Goal: Task Accomplishment & Management: Manage account settings

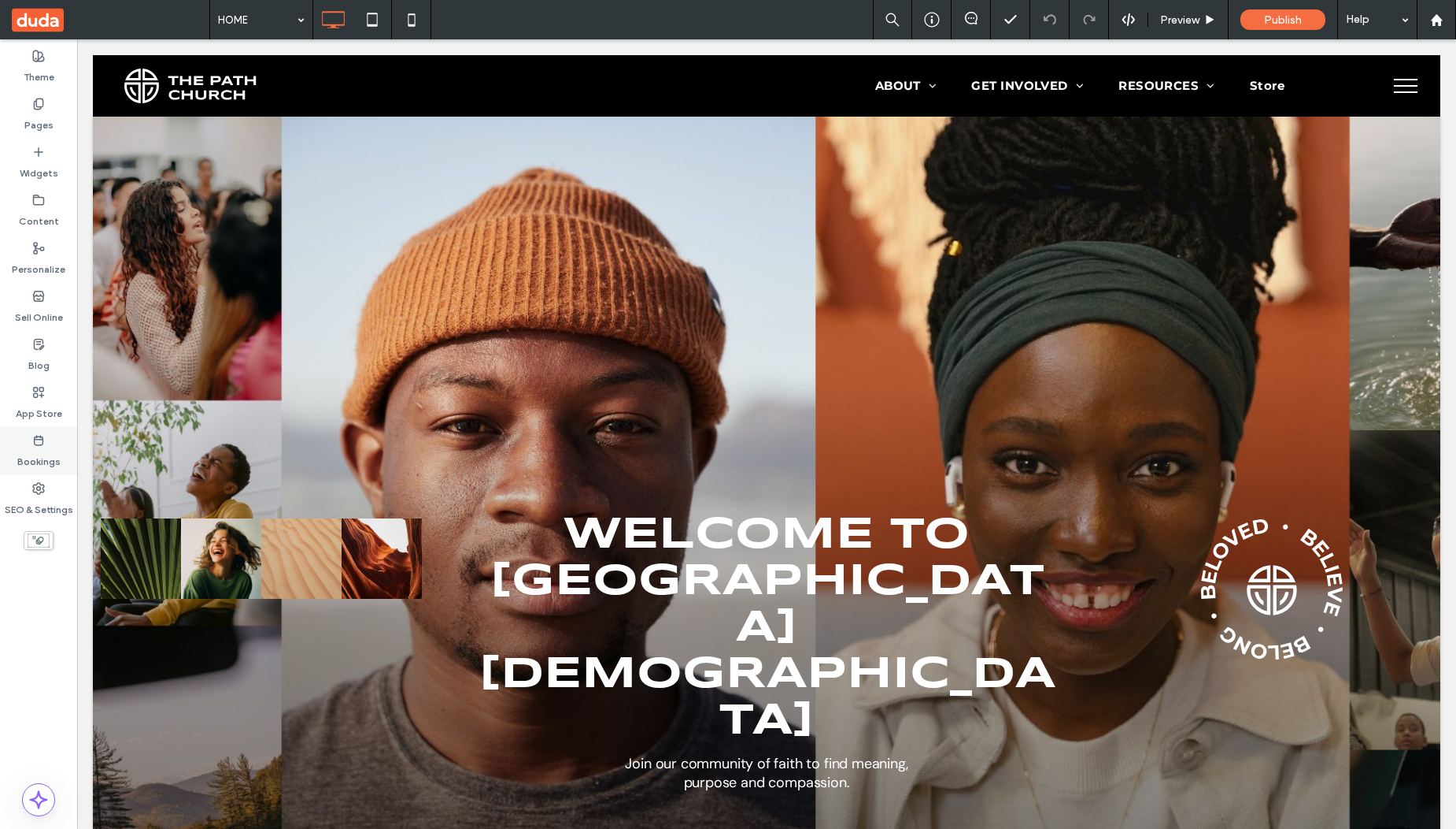
click at [52, 439] on div "Bookings" at bounding box center [39, 451] width 78 height 48
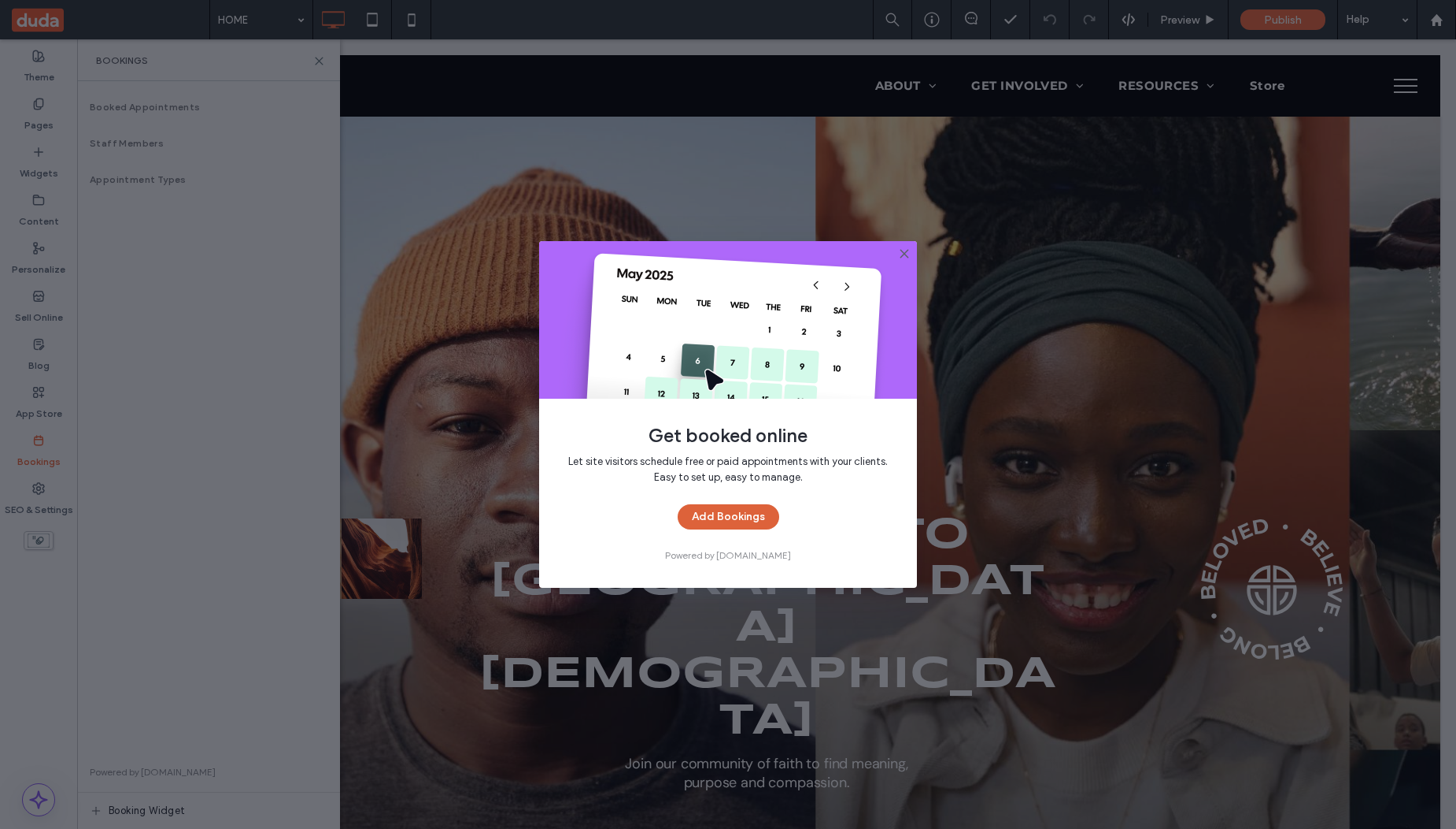
click at [728, 514] on button "Add Bookings" at bounding box center [729, 516] width 101 height 25
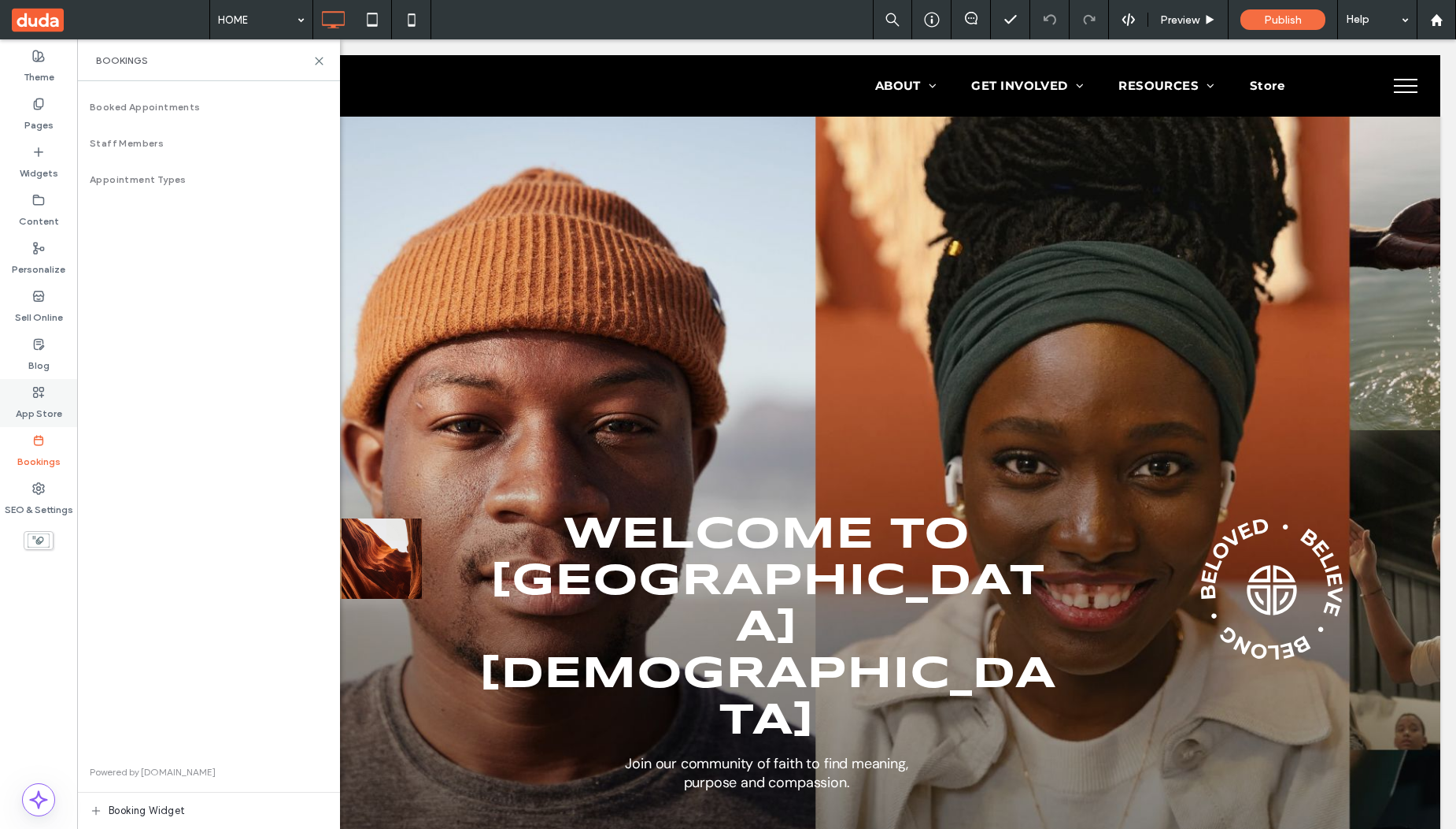
click at [30, 388] on div "App Store" at bounding box center [39, 402] width 78 height 48
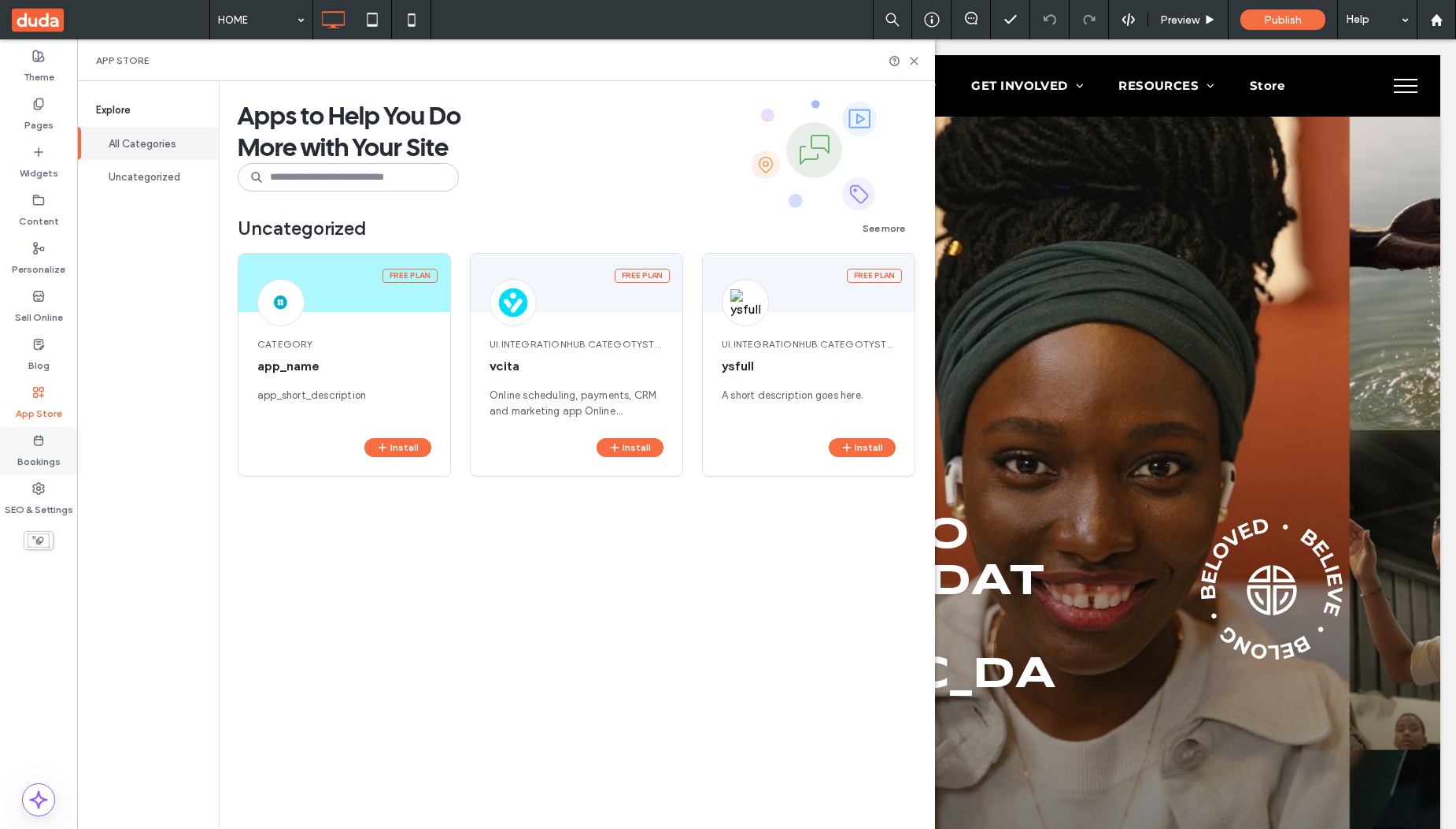
click at [40, 438] on use at bounding box center [39, 440] width 8 height 9
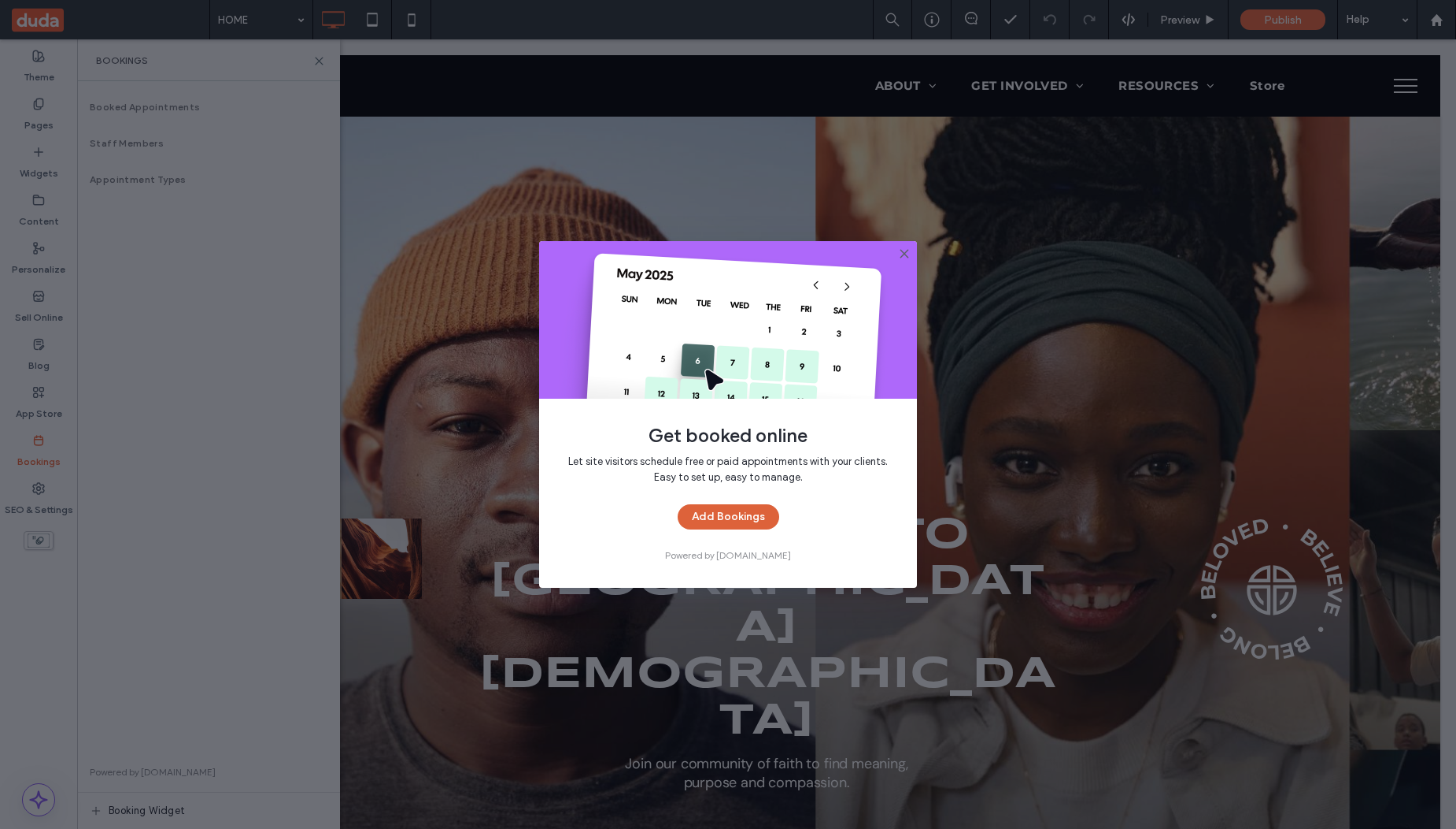
click at [750, 514] on button "Add Bookings" at bounding box center [729, 516] width 101 height 25
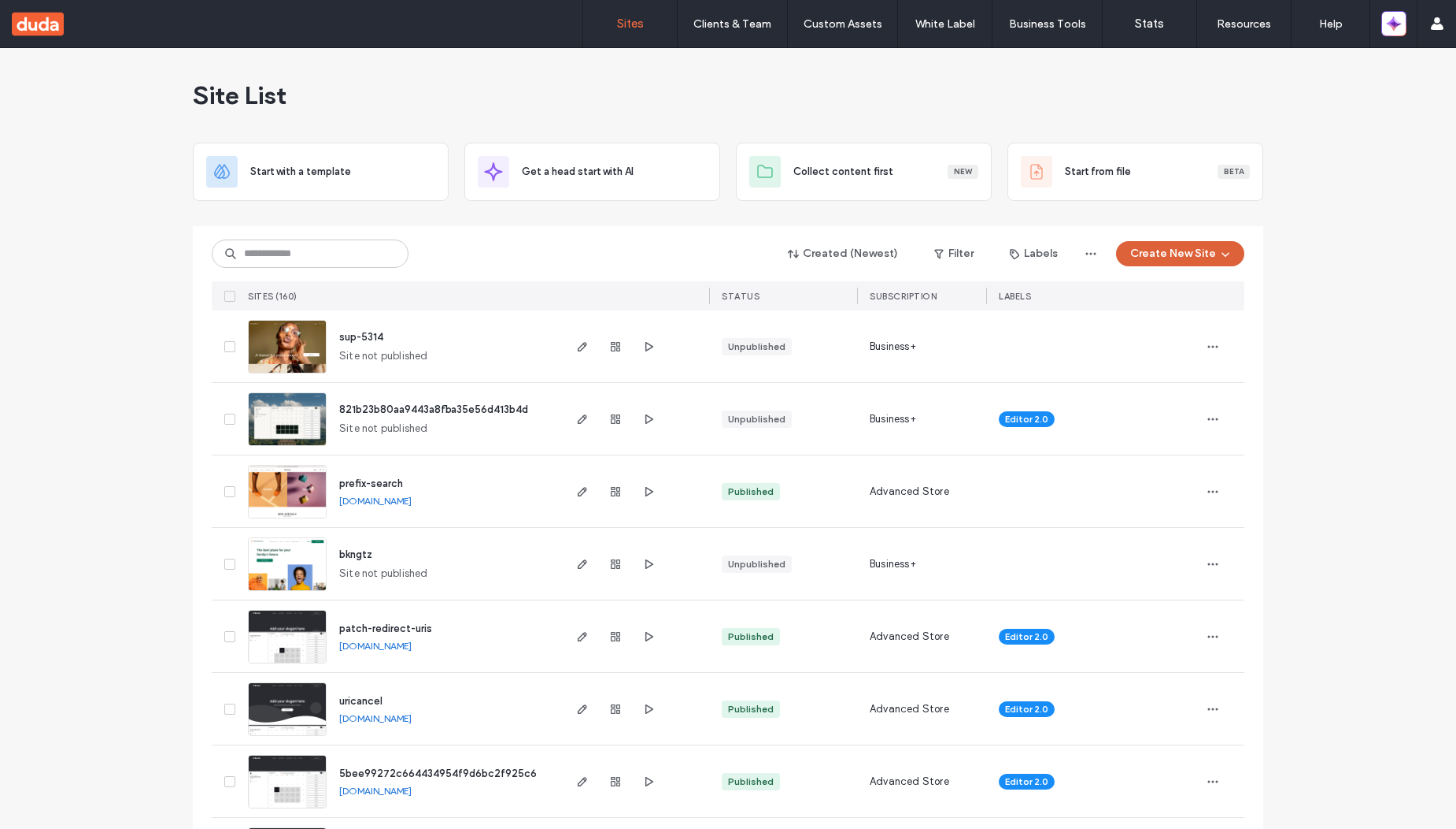
click at [1182, 249] on button "Create New Site" at bounding box center [1180, 253] width 128 height 25
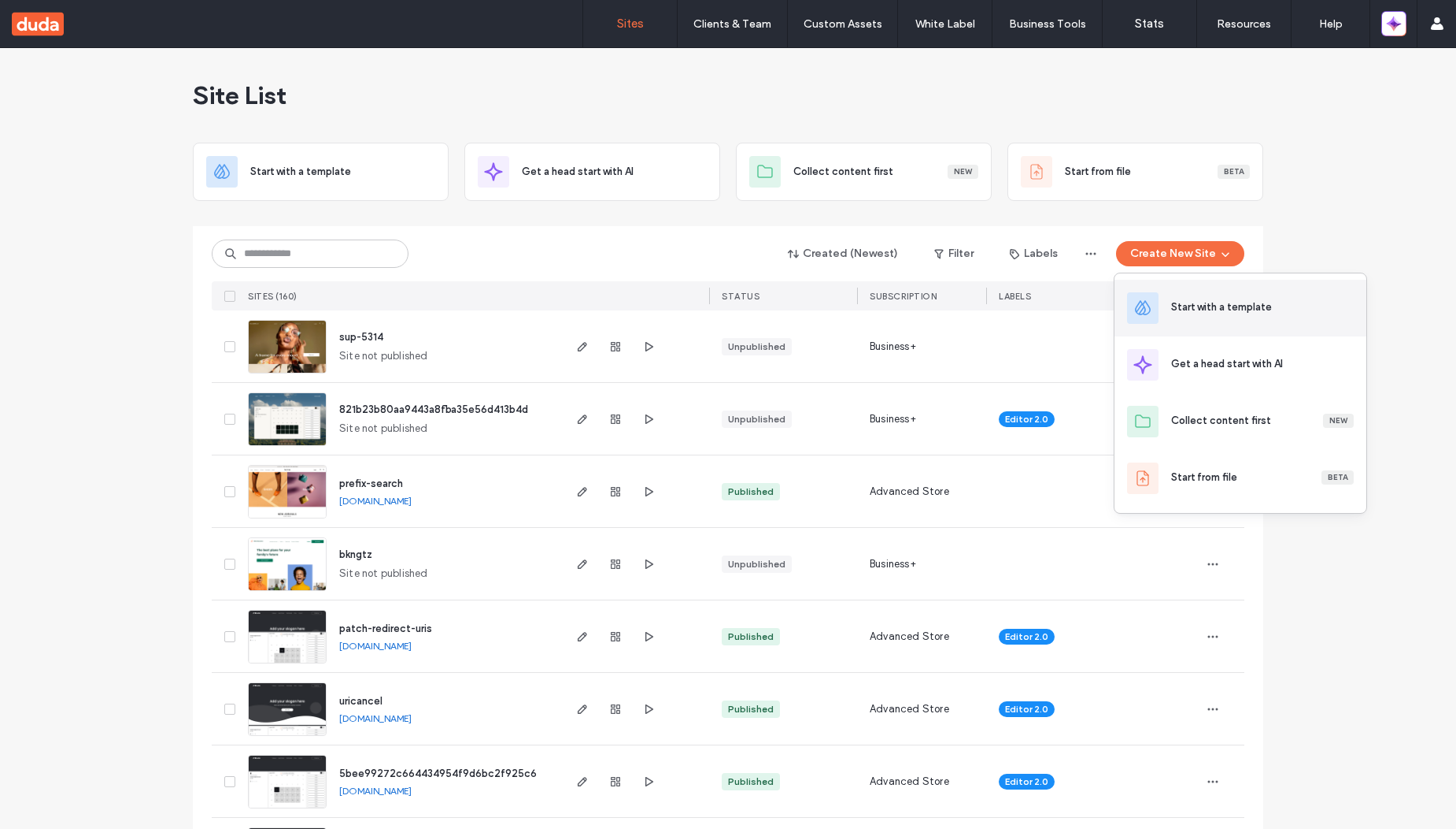
click at [1202, 315] on div "Start with a template" at bounding box center [1262, 307] width 183 height 18
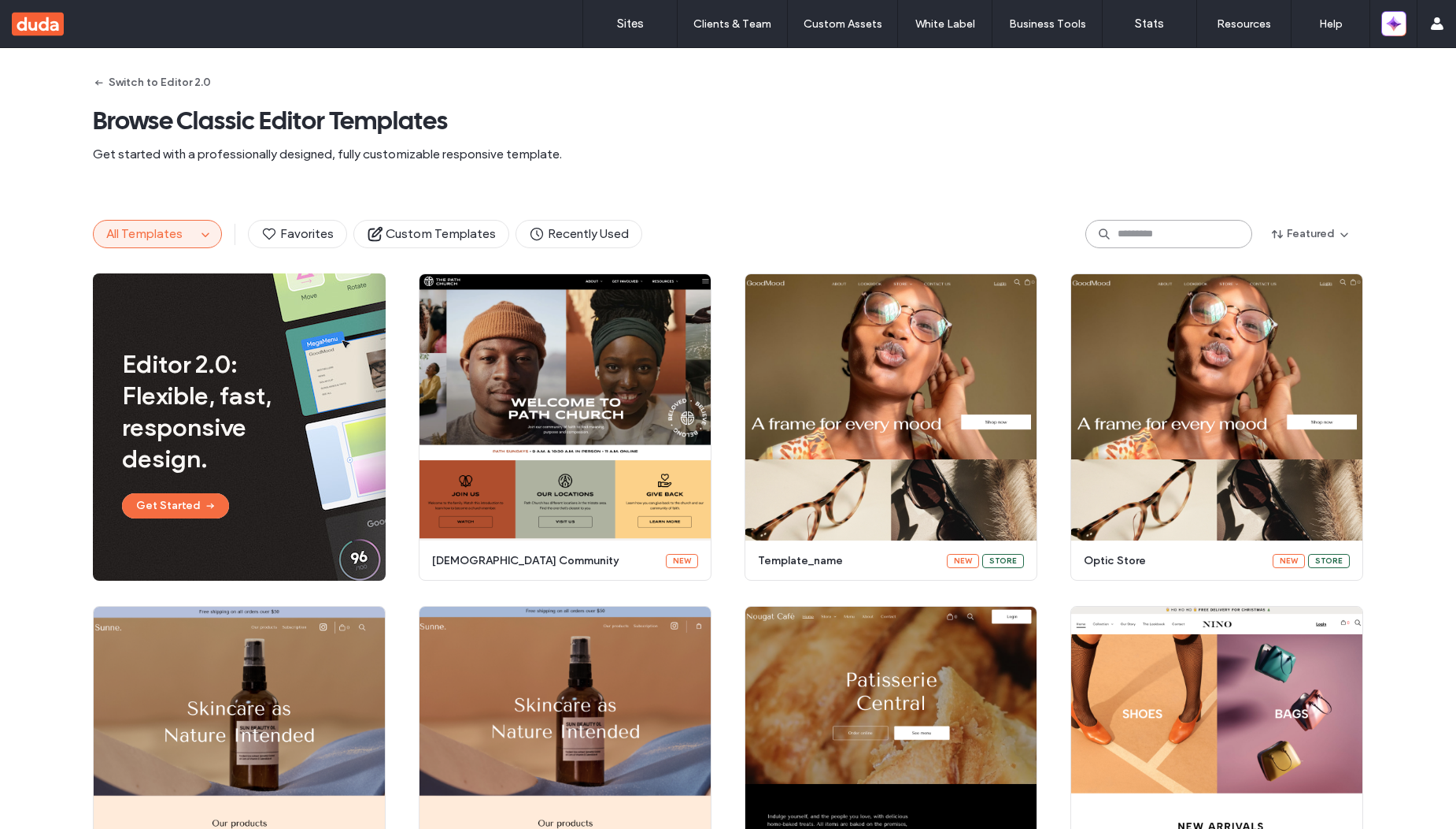
click at [1153, 234] on input at bounding box center [1169, 234] width 167 height 29
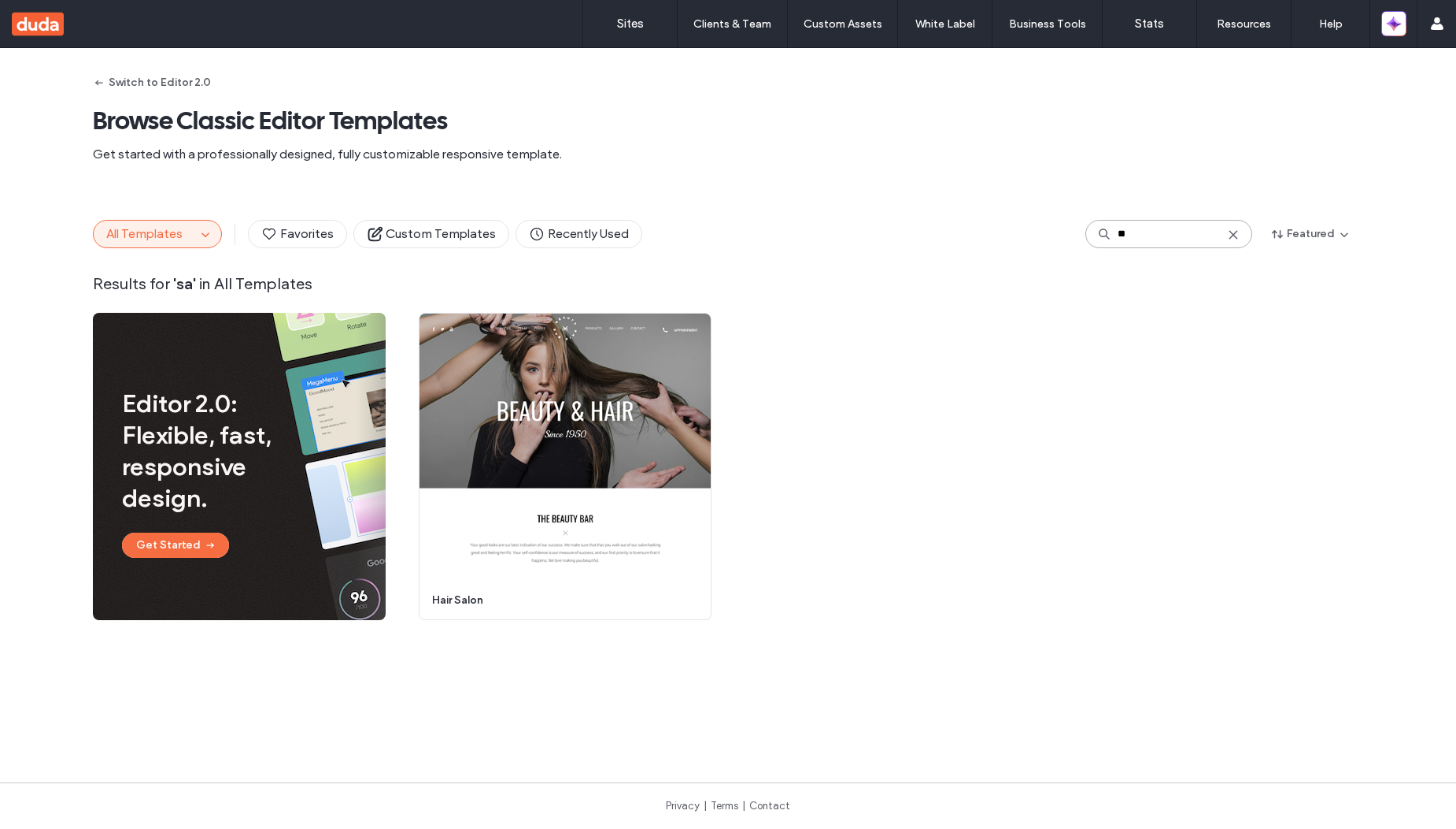
type input "*"
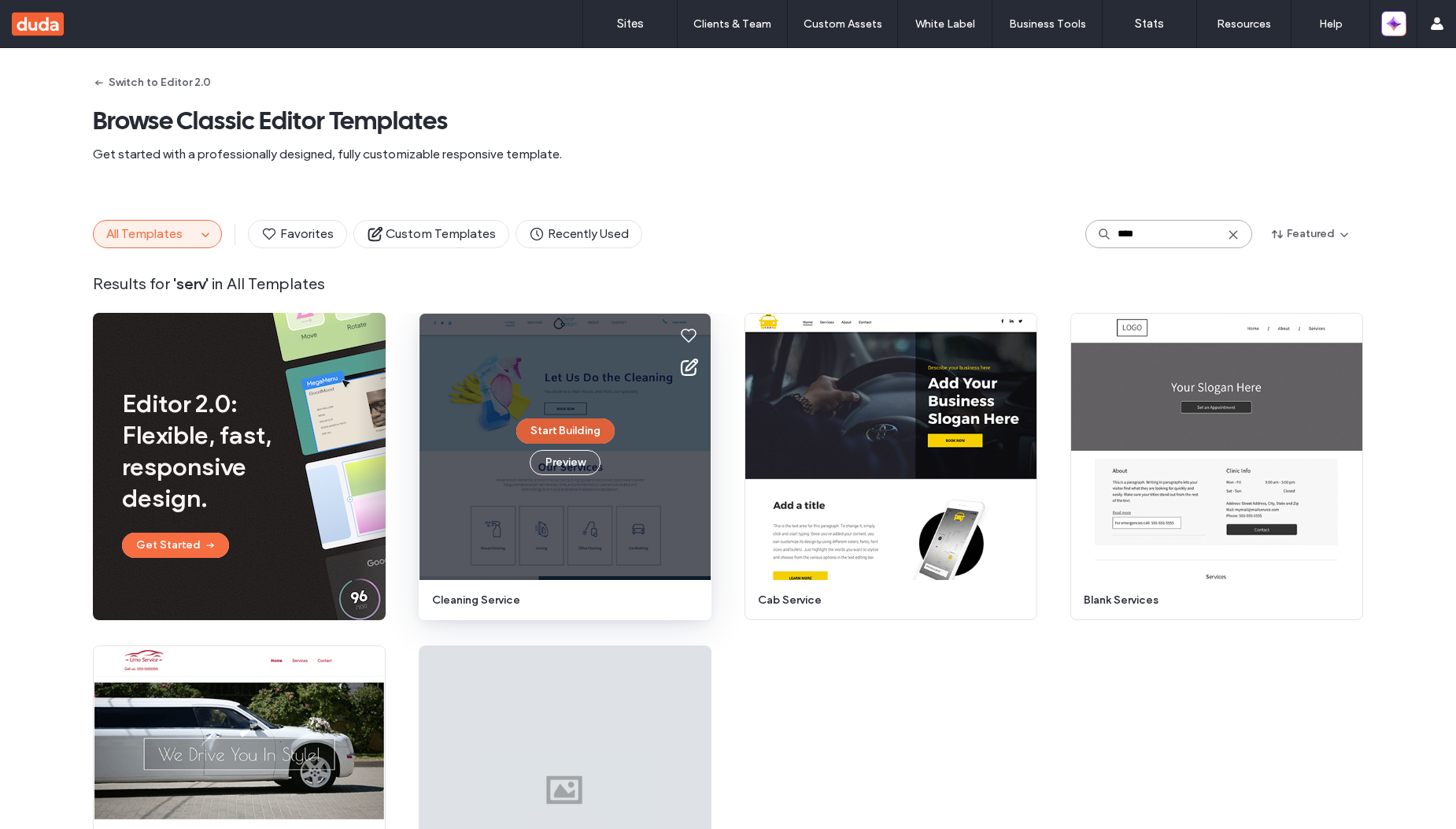
type input "****"
click at [567, 434] on button "Start Building" at bounding box center [566, 430] width 99 height 25
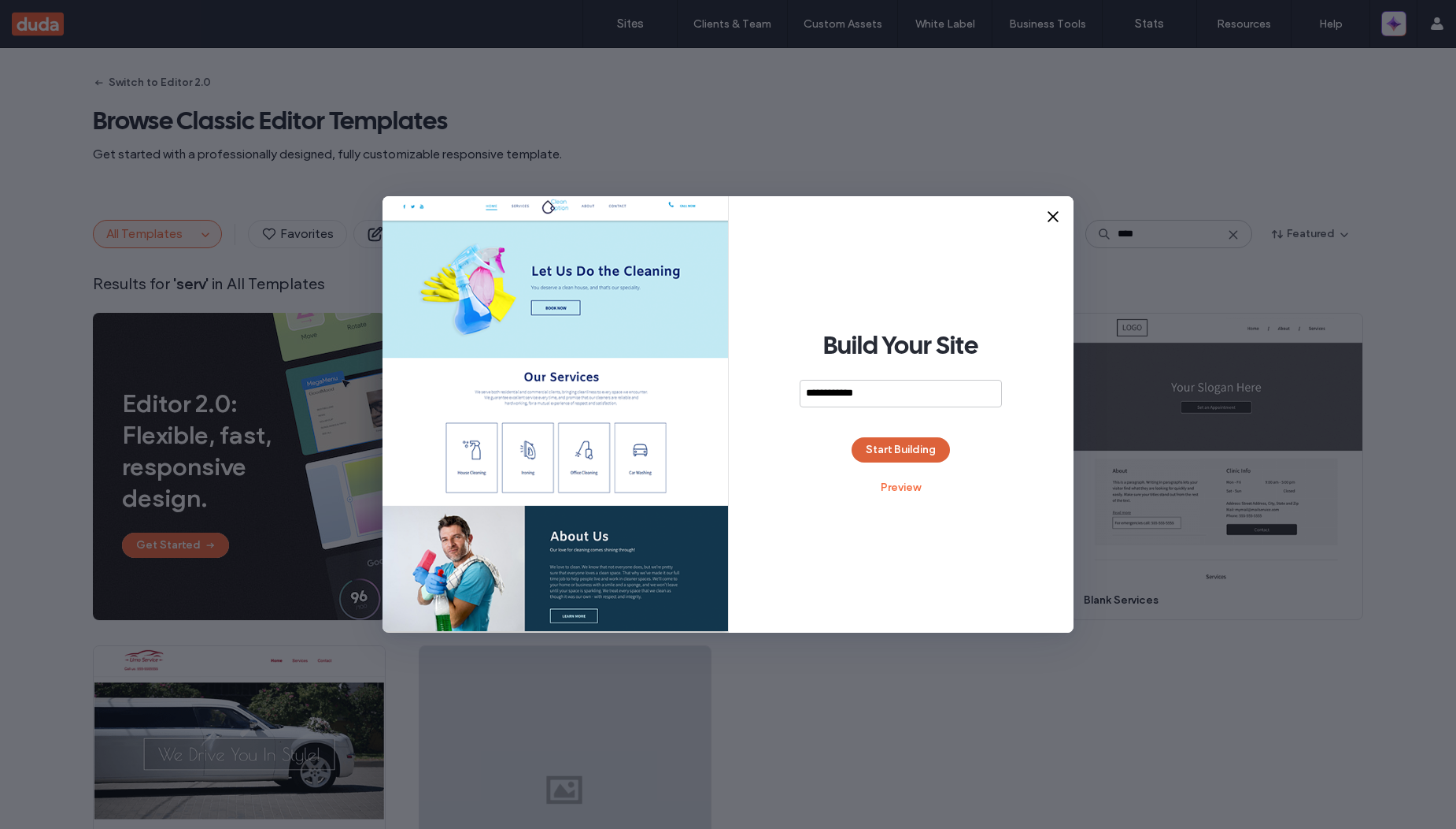
type input "**********"
click at [924, 456] on button "Start Building" at bounding box center [901, 450] width 99 height 25
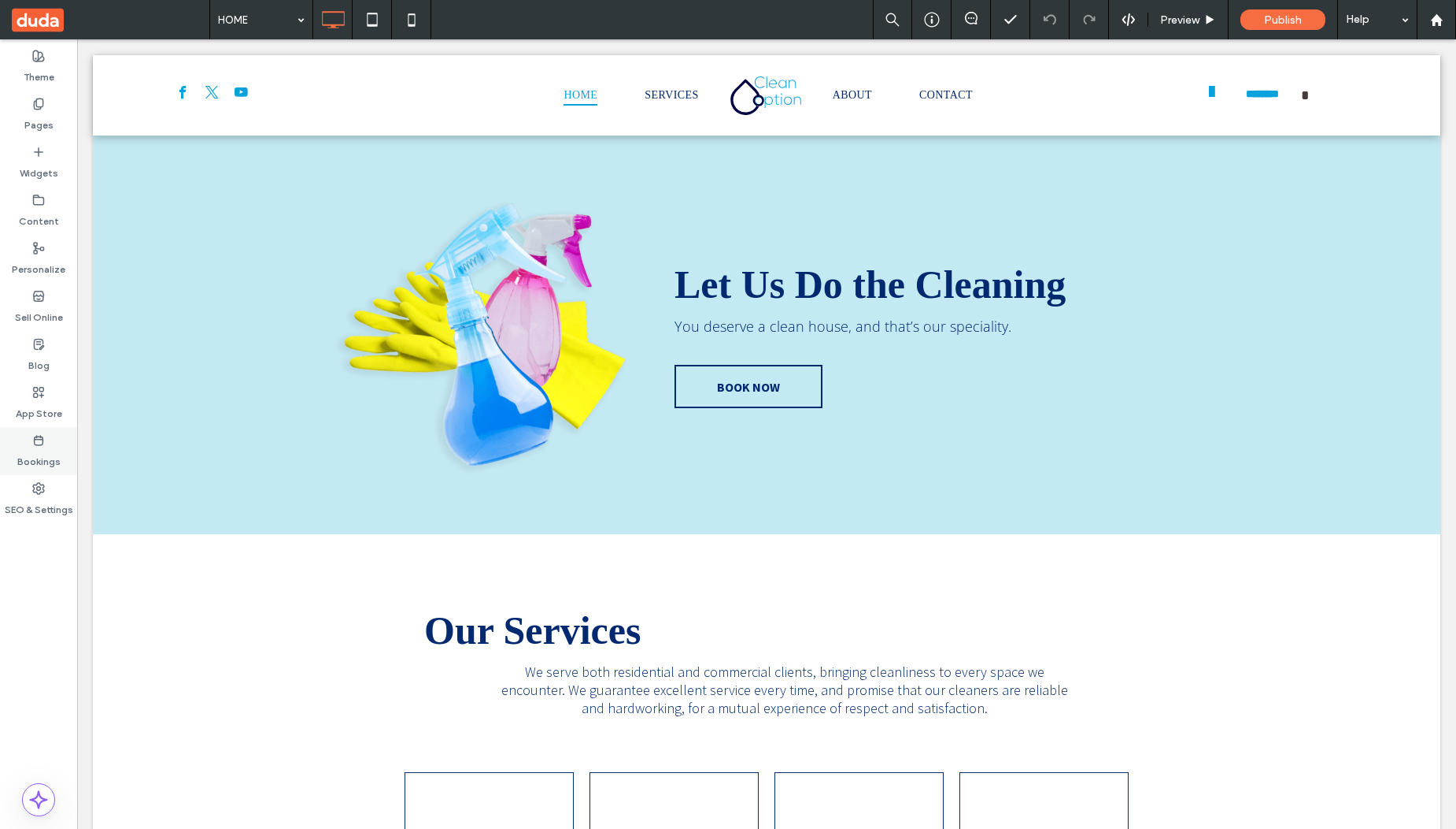
click at [52, 458] on label "Bookings" at bounding box center [39, 458] width 43 height 22
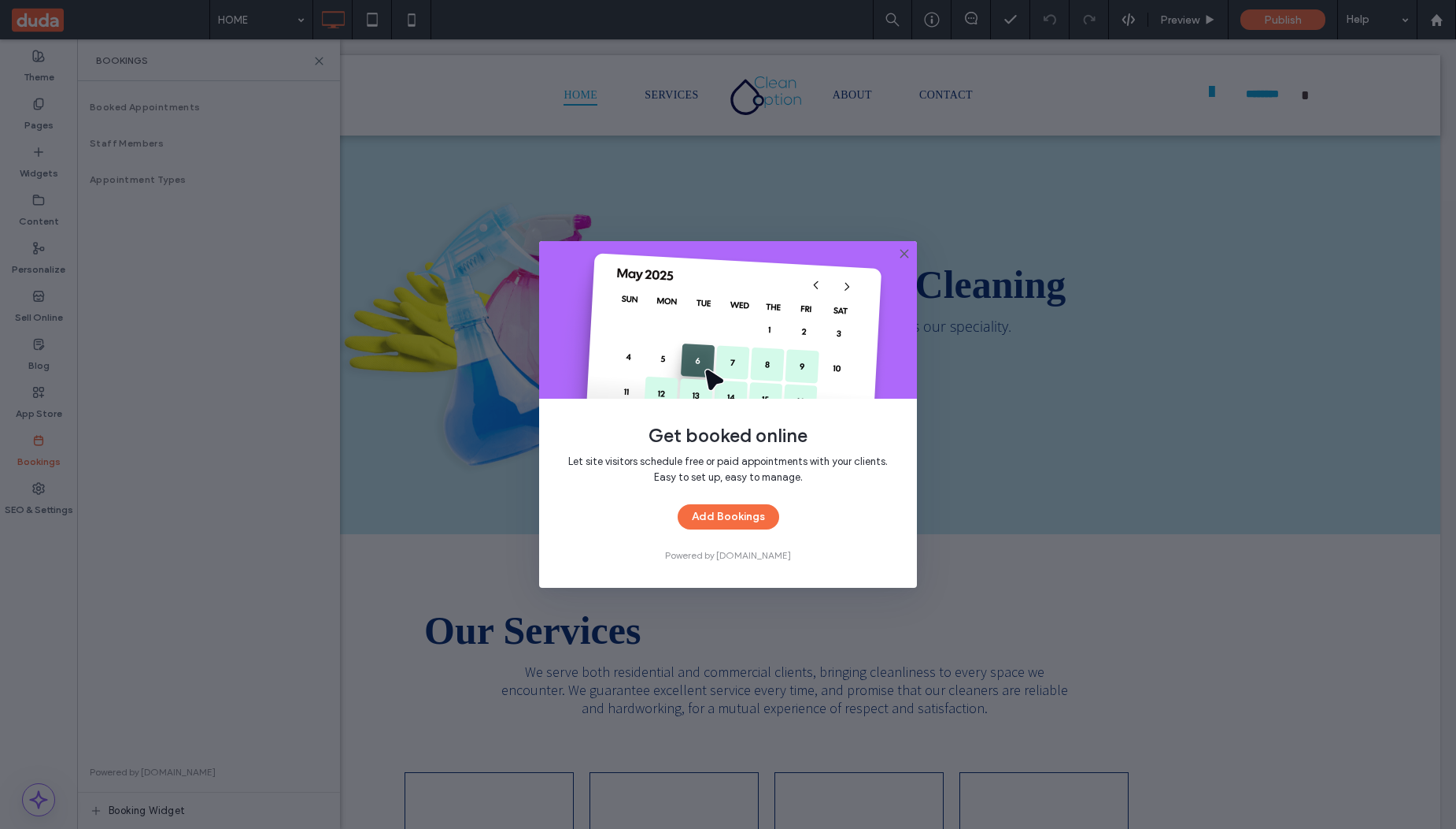
click at [909, 253] on icon at bounding box center [904, 254] width 13 height 13
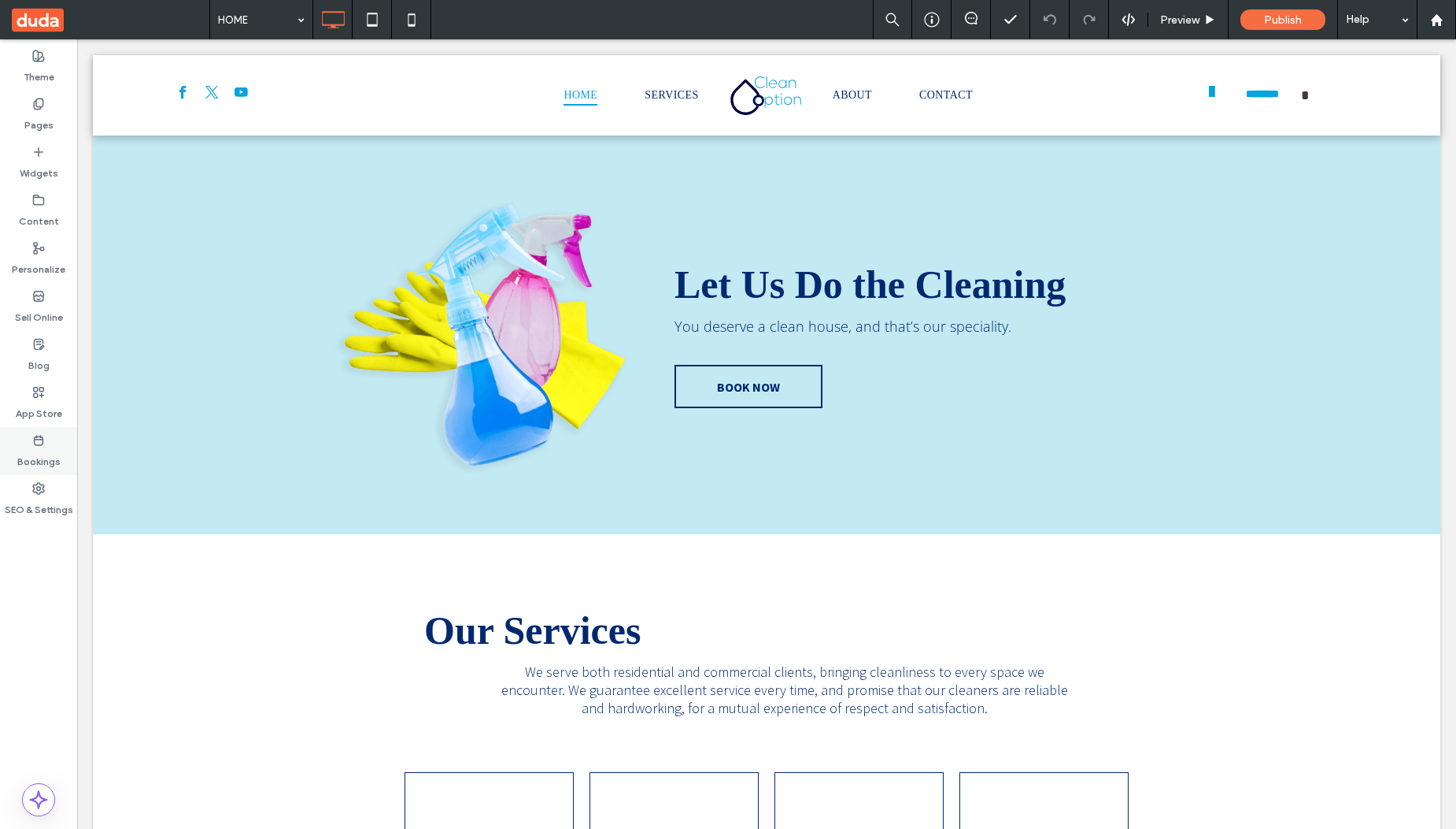
click at [49, 451] on label "Bookings" at bounding box center [39, 458] width 43 height 22
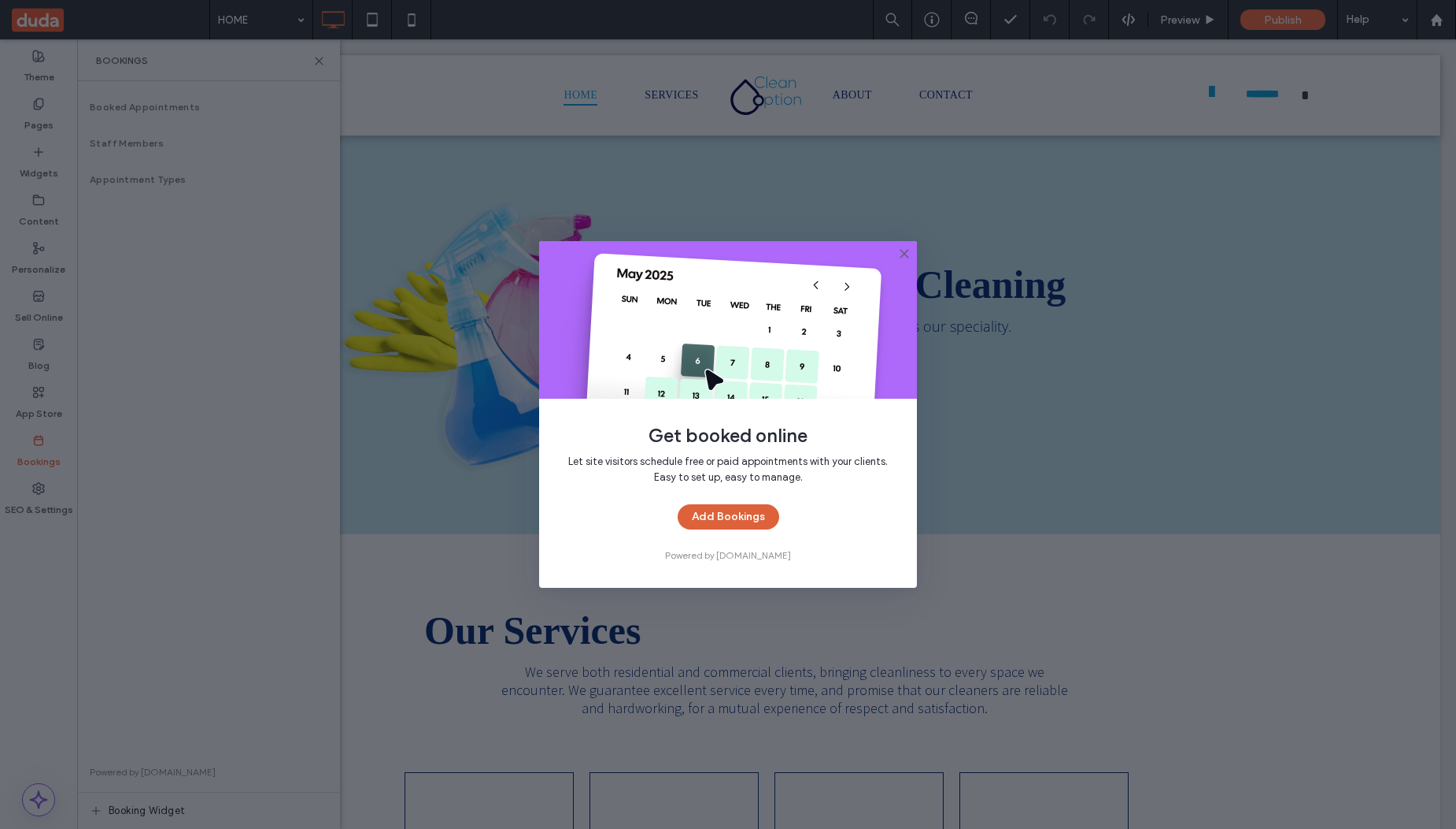
click at [739, 521] on button "Add Bookings" at bounding box center [729, 516] width 101 height 25
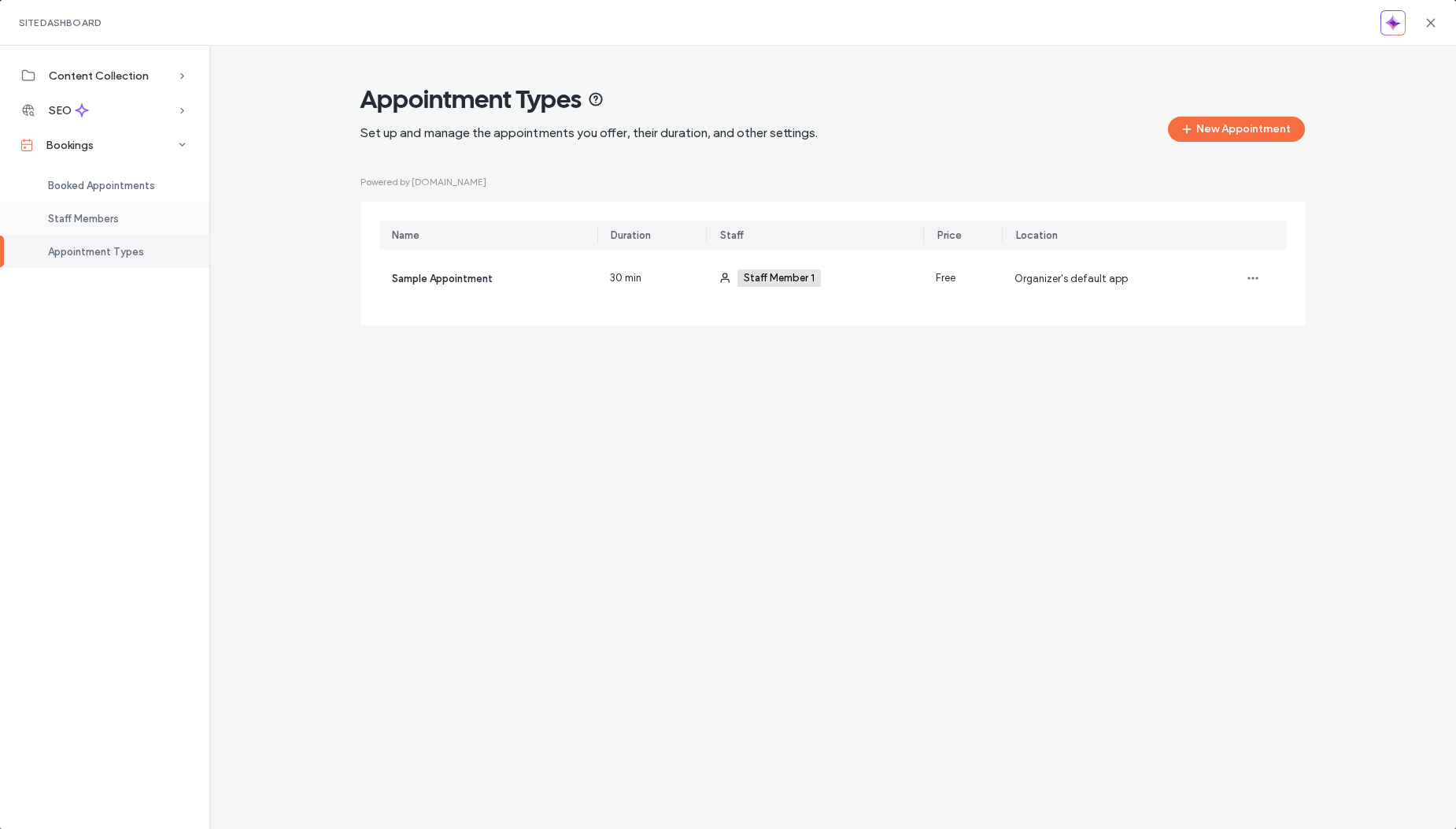
click at [83, 216] on span "Staff Members" at bounding box center [83, 218] width 71 height 12
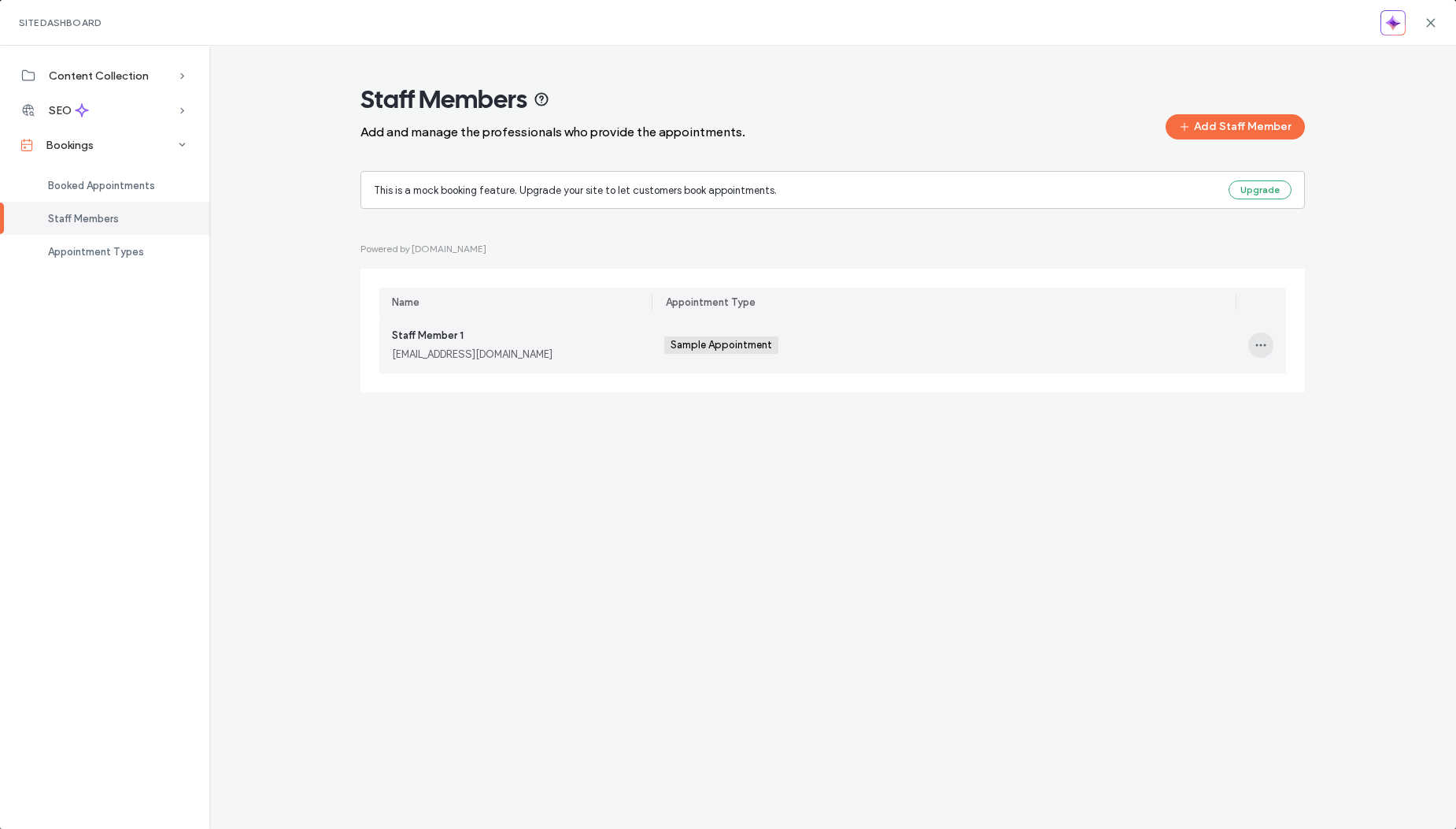
click at [1263, 343] on icon "button" at bounding box center [1261, 345] width 13 height 13
click at [1302, 414] on span "Delete" at bounding box center [1295, 415] width 30 height 16
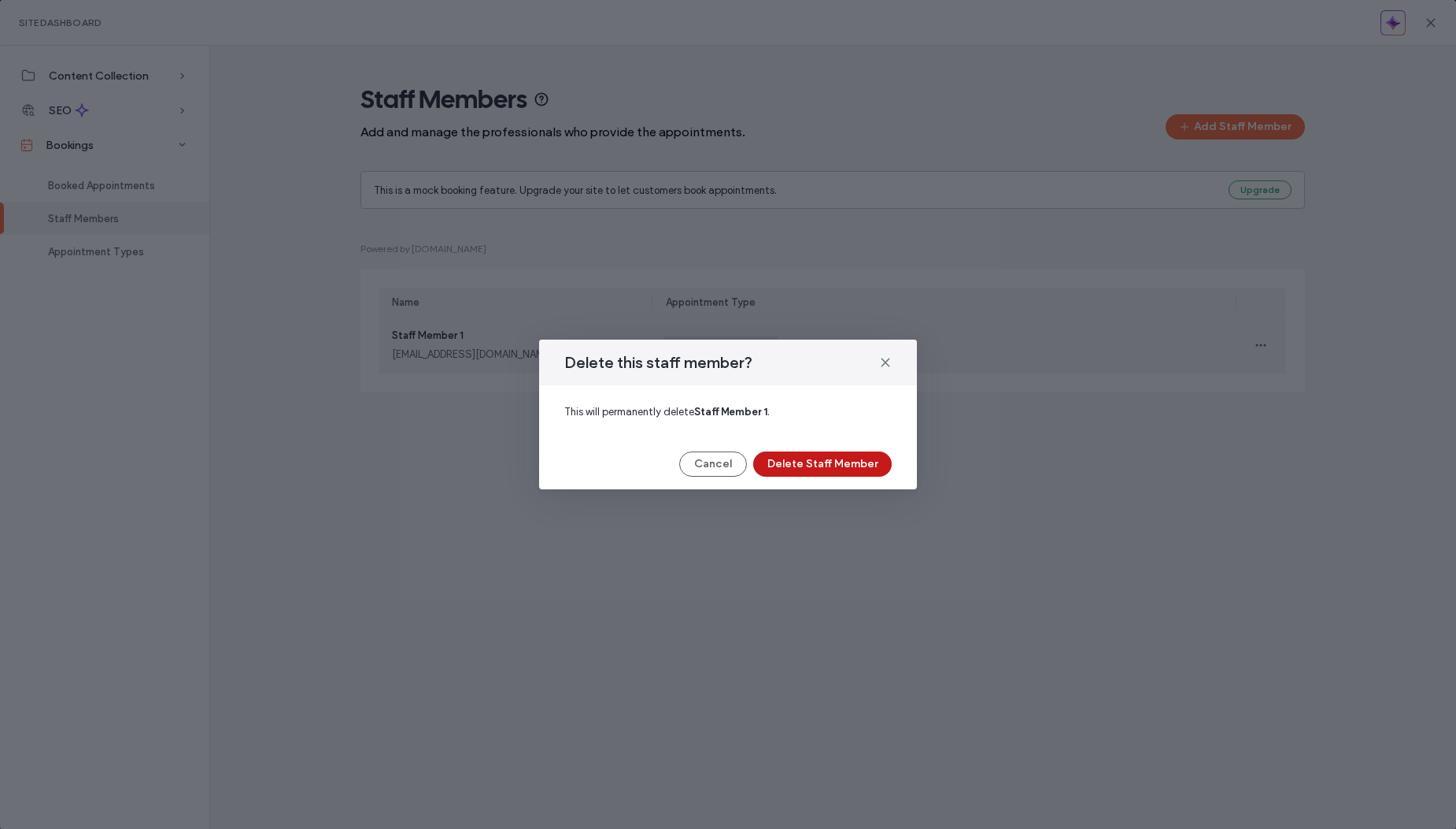
click at [852, 467] on button "Delete Staff Member" at bounding box center [822, 463] width 138 height 25
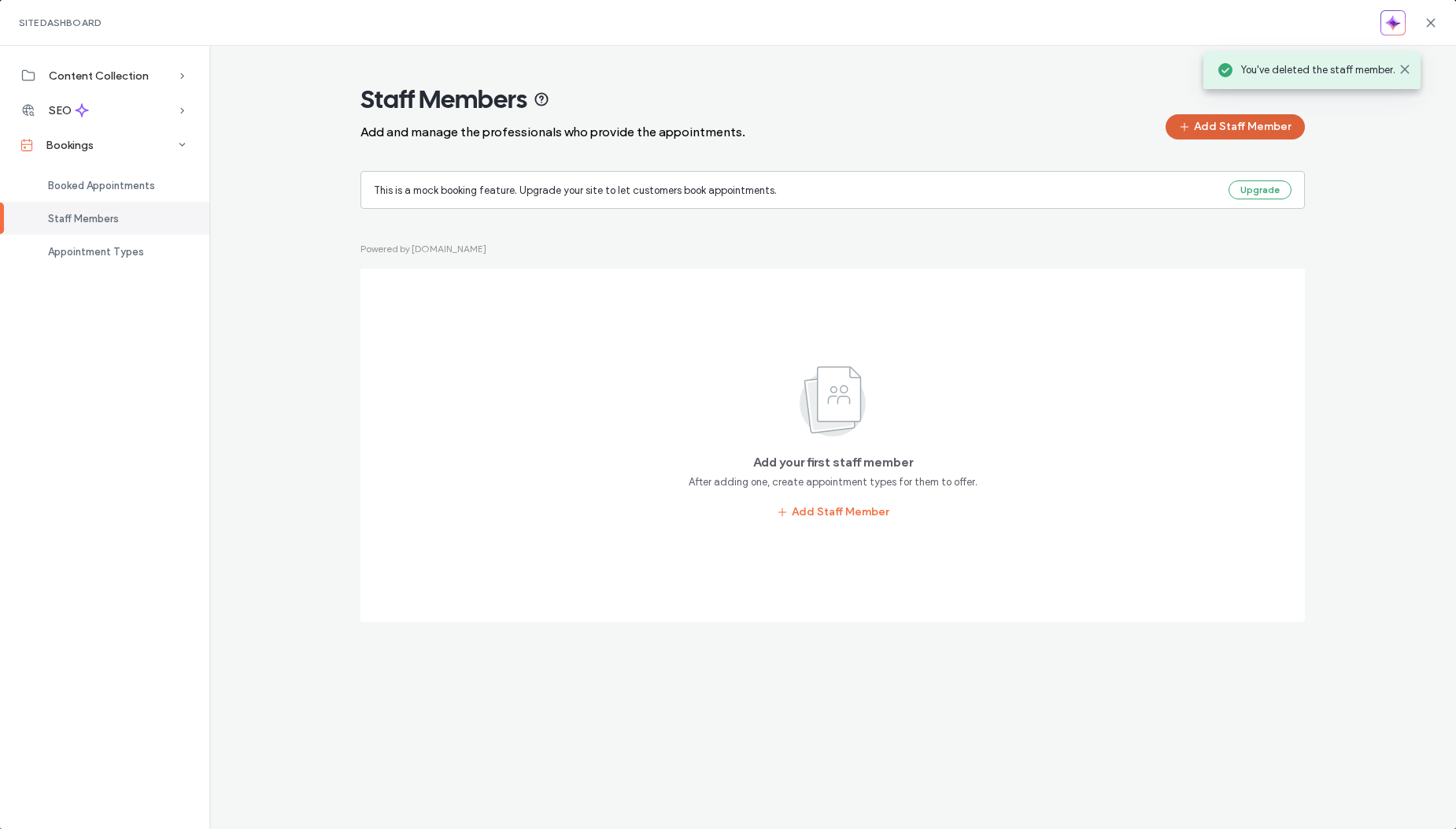
click at [1272, 128] on button "Add Staff Member" at bounding box center [1235, 126] width 139 height 25
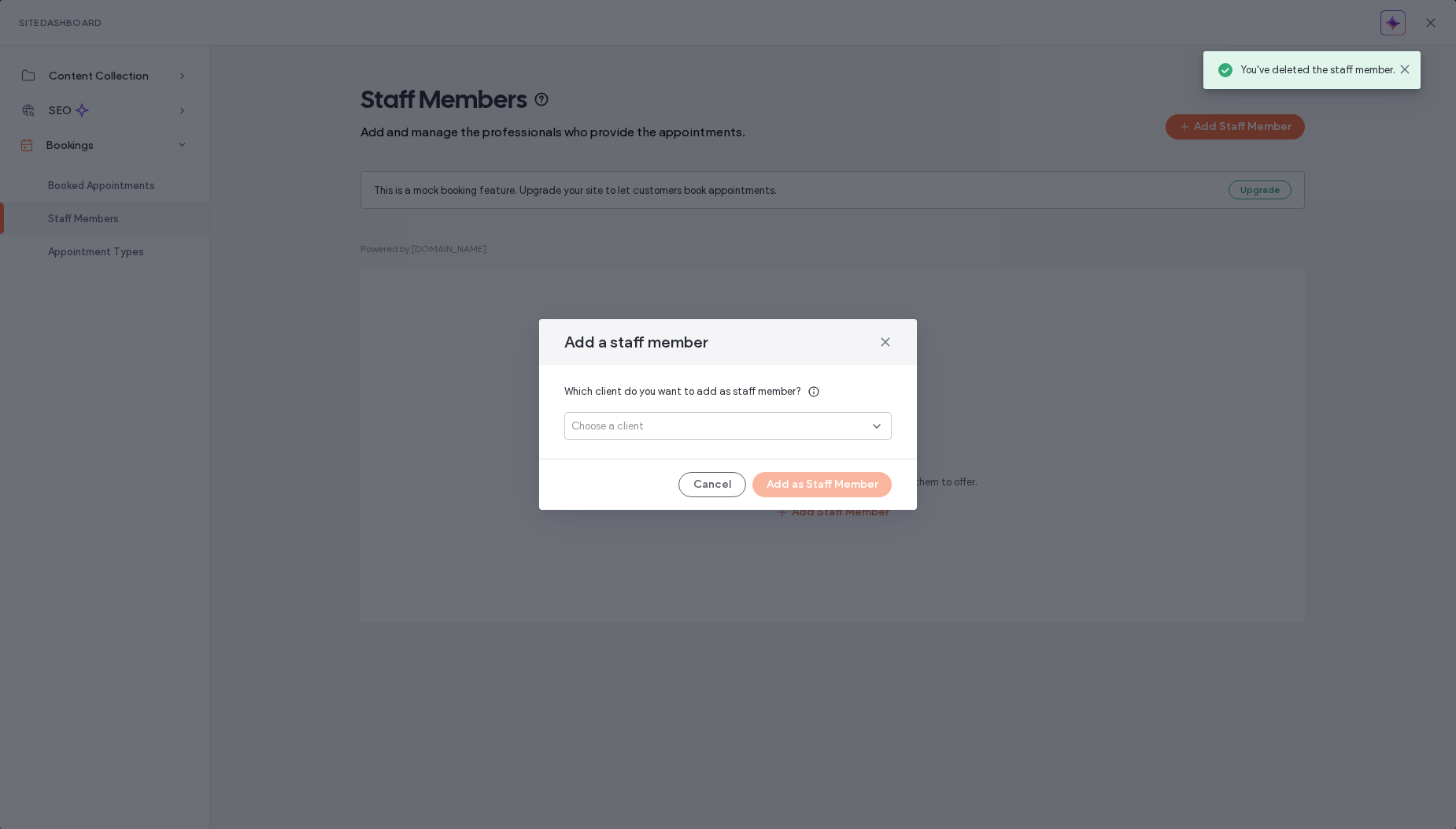
click at [635, 427] on span "Choose a client" at bounding box center [607, 426] width 72 height 16
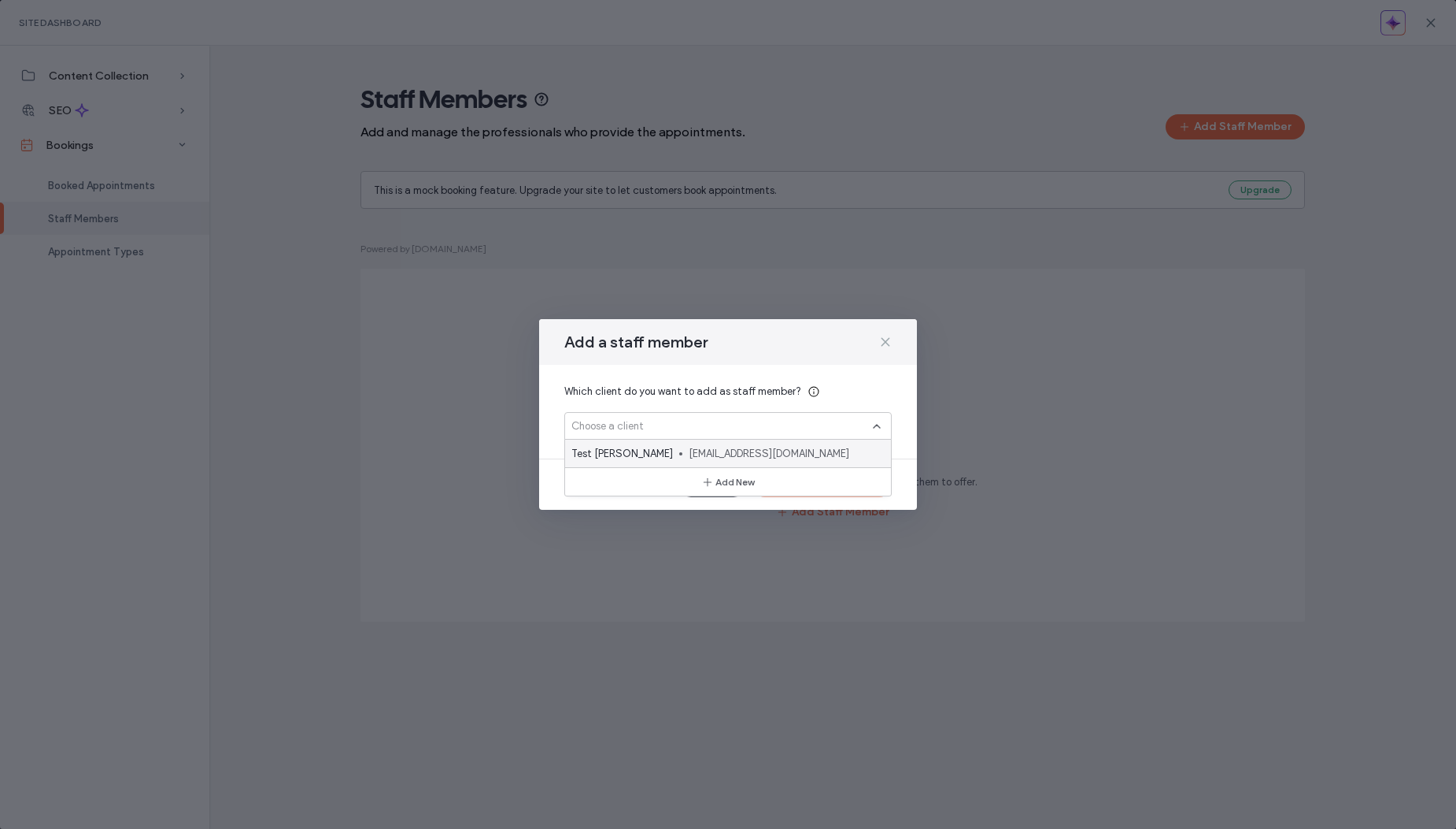
click at [884, 344] on icon at bounding box center [886, 342] width 13 height 13
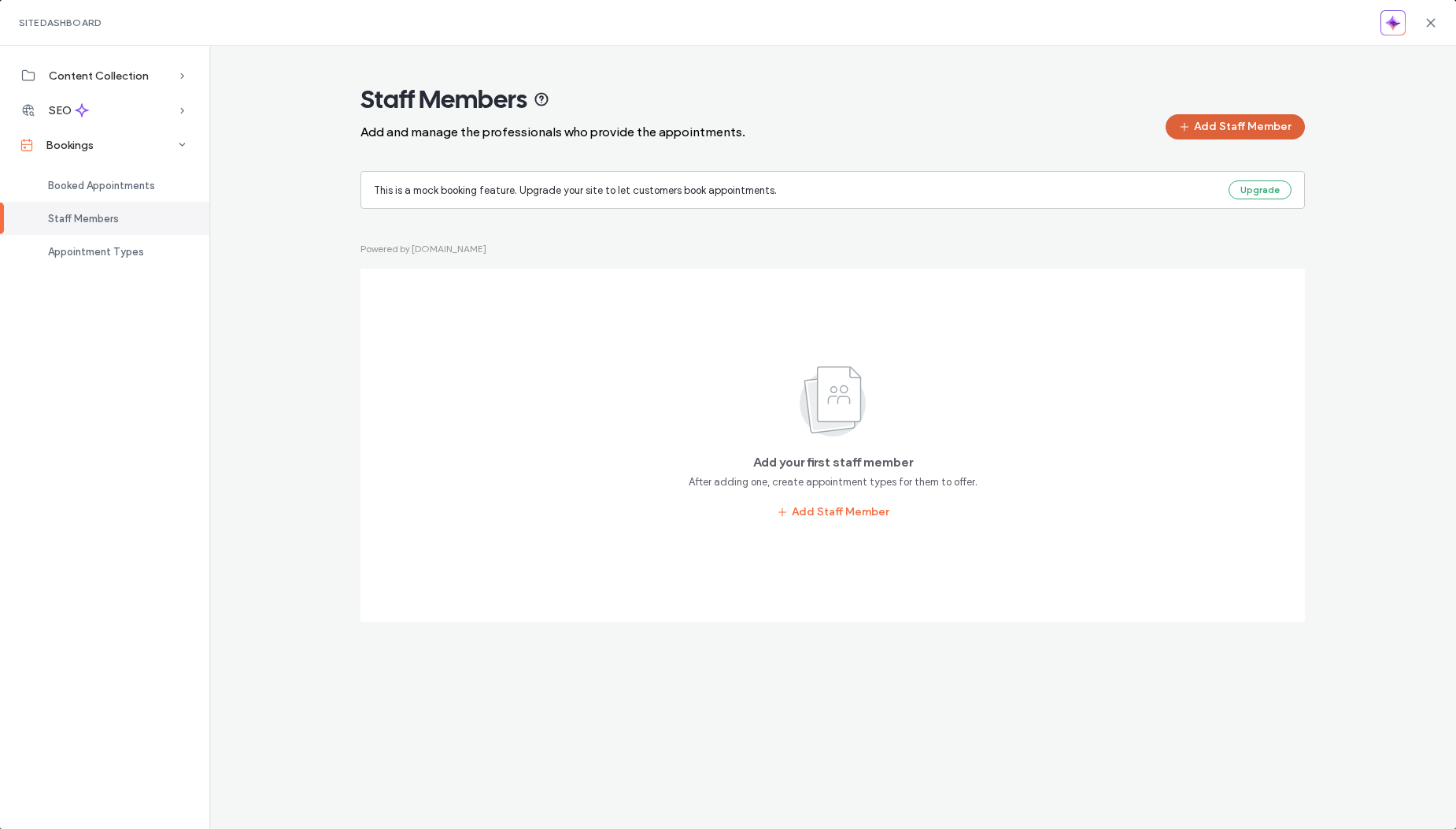
click at [1247, 119] on button "Add Staff Member" at bounding box center [1235, 126] width 139 height 25
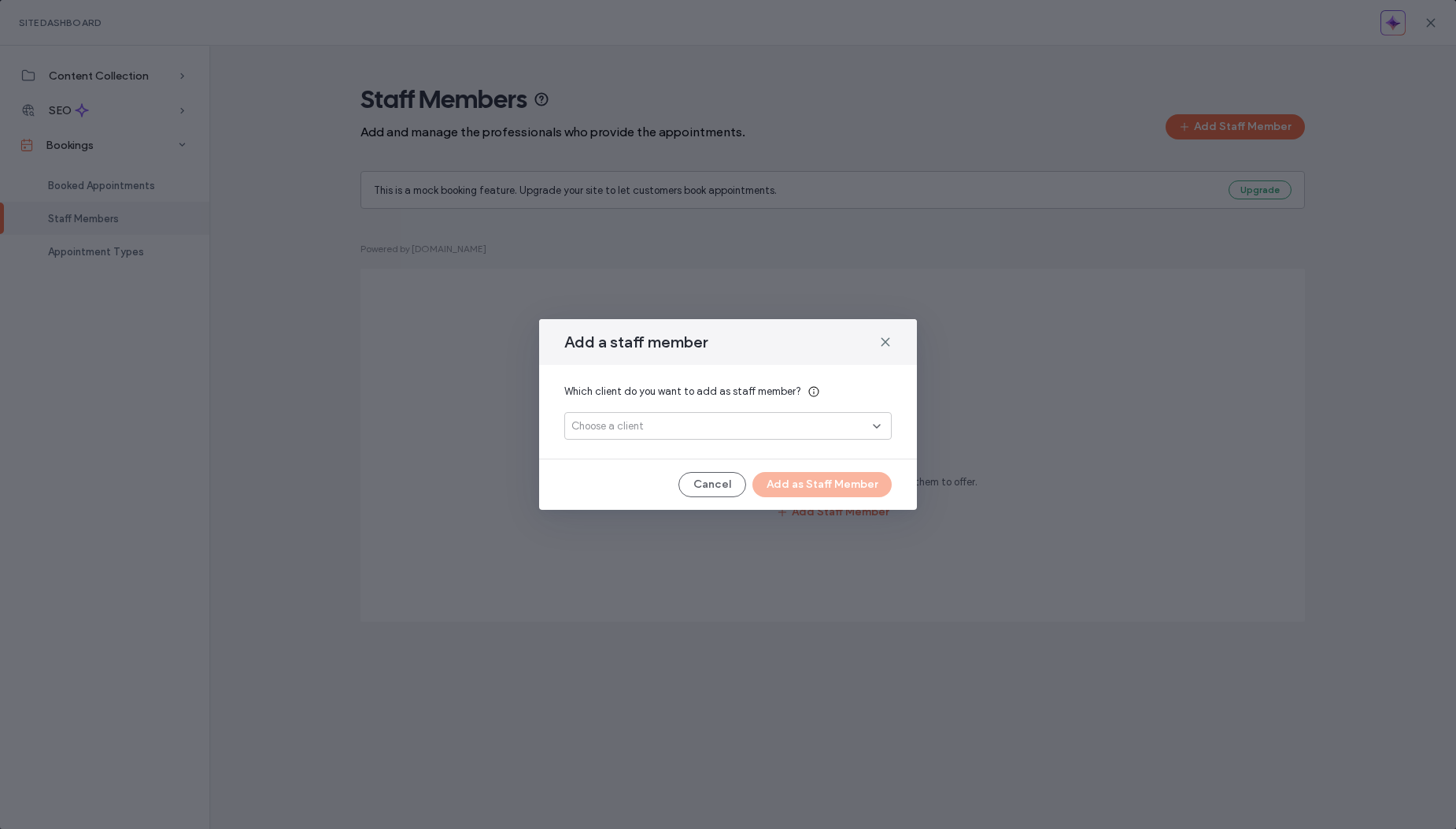
click at [716, 448] on div "Which client do you want to add as staff member? Choose a client" at bounding box center [728, 412] width 378 height 94
click at [716, 432] on div "Choose a client" at bounding box center [722, 426] width 302 height 16
click at [709, 458] on span "tkachenkoas@gmail.com" at bounding box center [784, 453] width 190 height 16
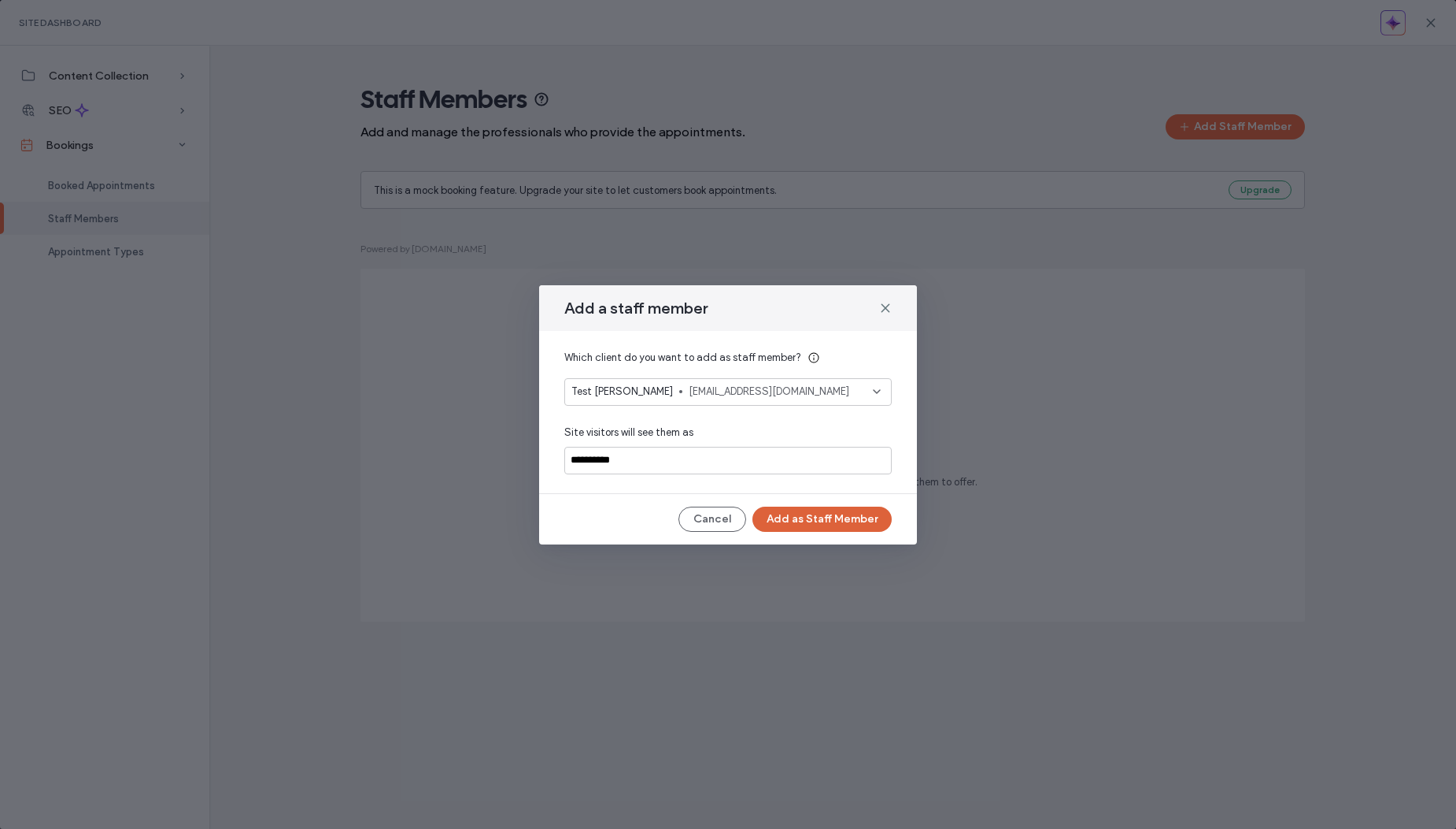
click at [812, 523] on button "Add as Staff Member" at bounding box center [822, 519] width 139 height 25
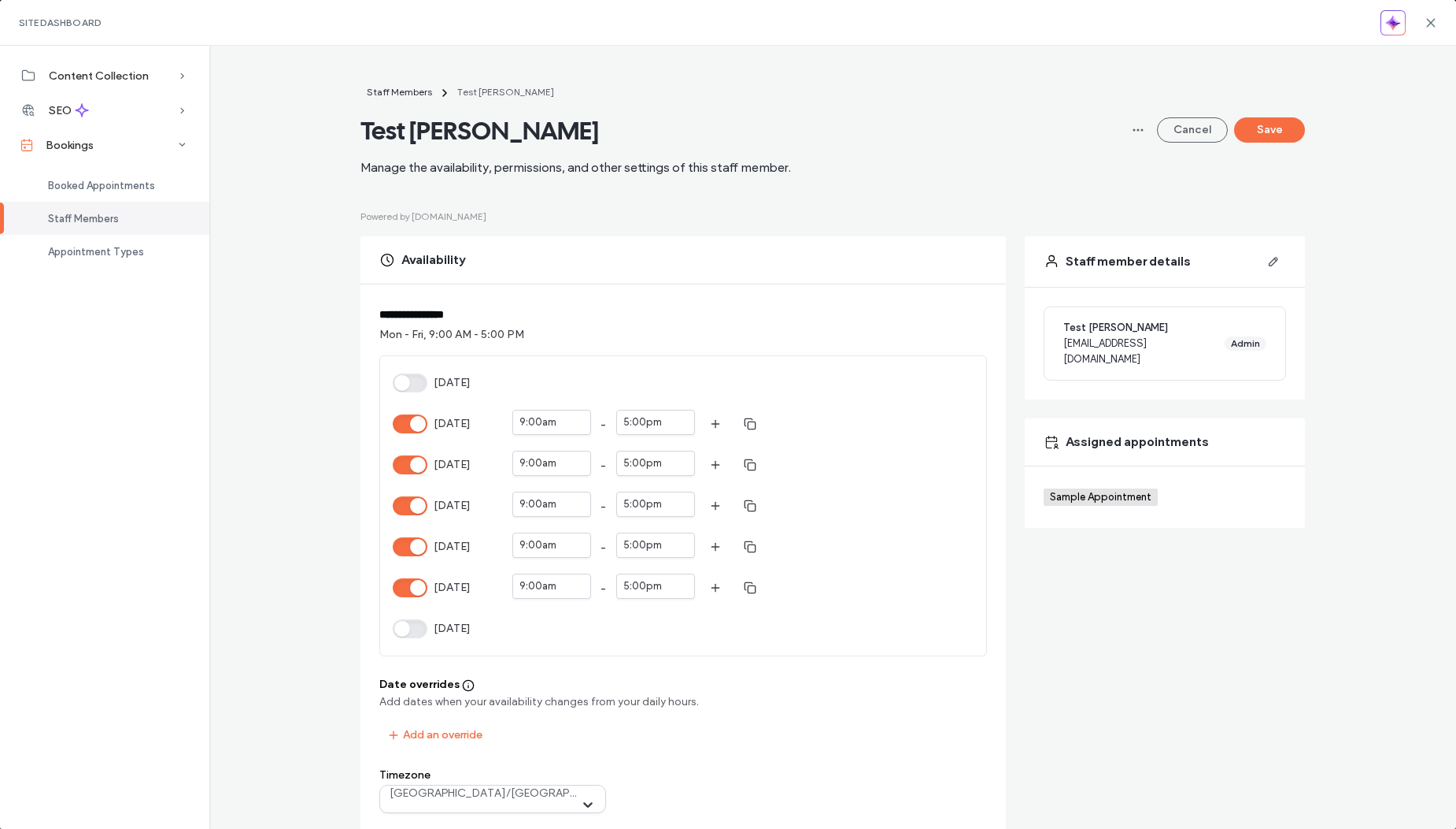
click at [96, 220] on span "Staff Members" at bounding box center [83, 218] width 71 height 12
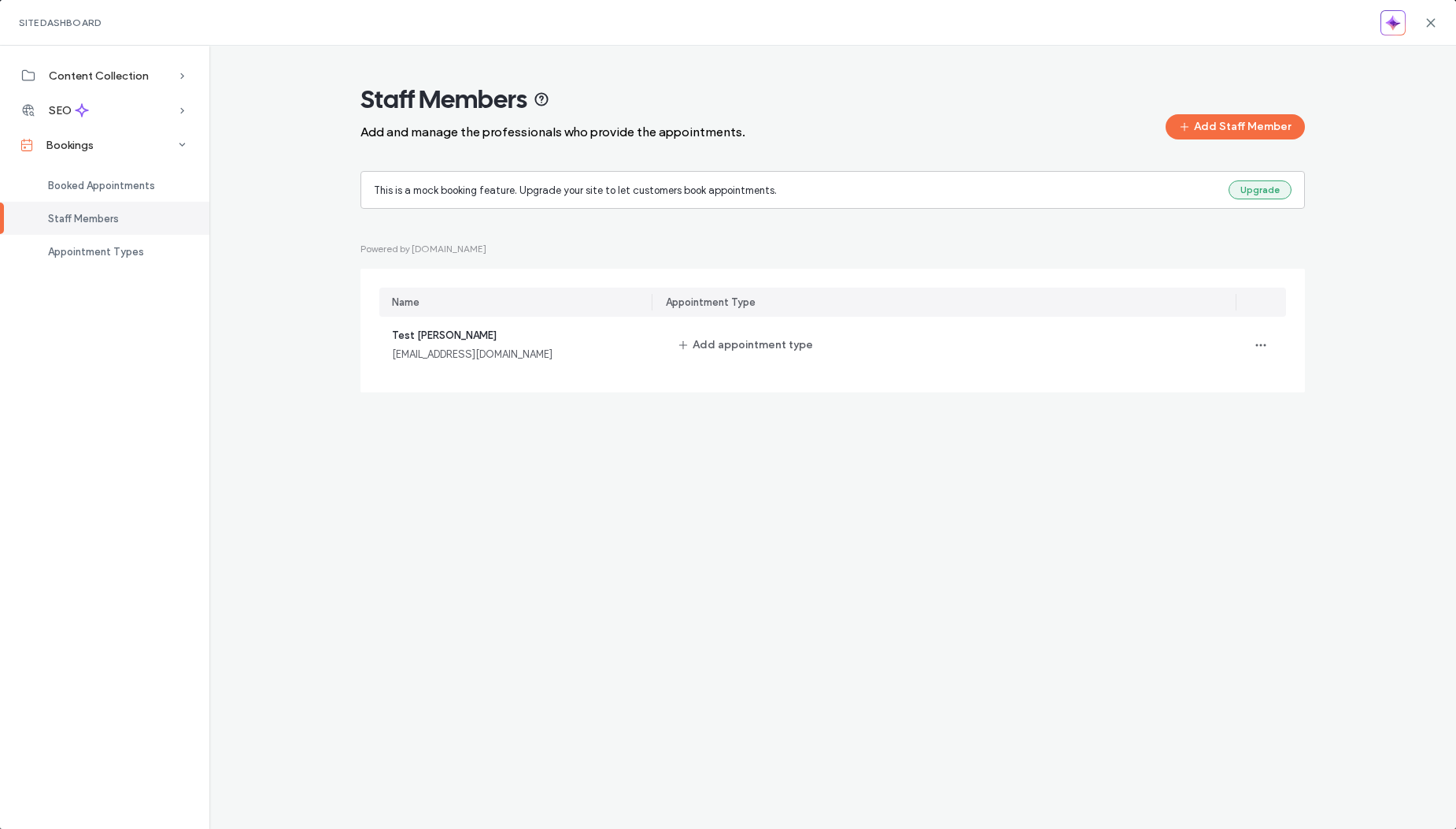
click at [1259, 181] on button "Upgrade" at bounding box center [1260, 189] width 63 height 18
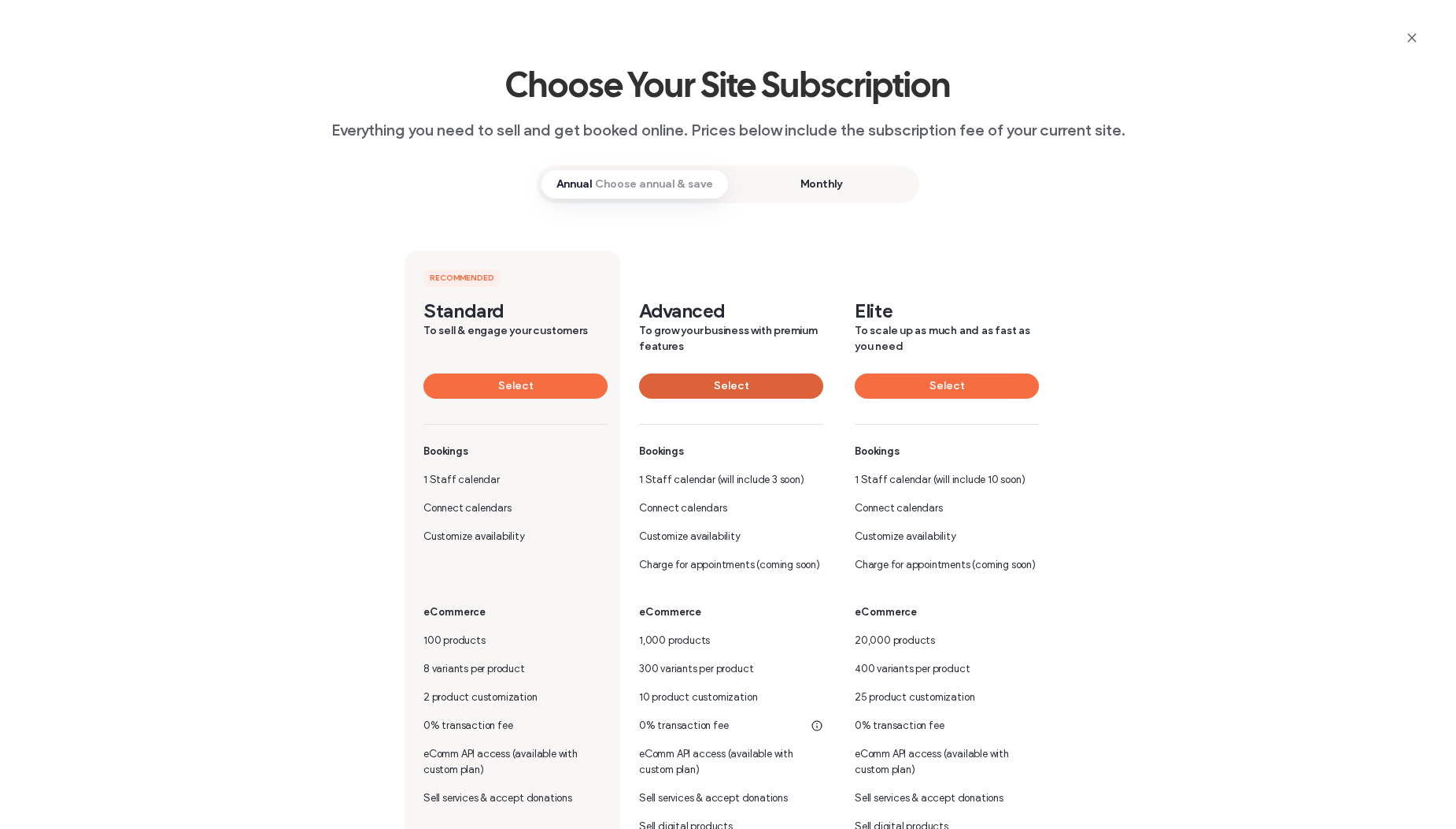
click at [770, 389] on button "Select" at bounding box center [732, 385] width 185 height 25
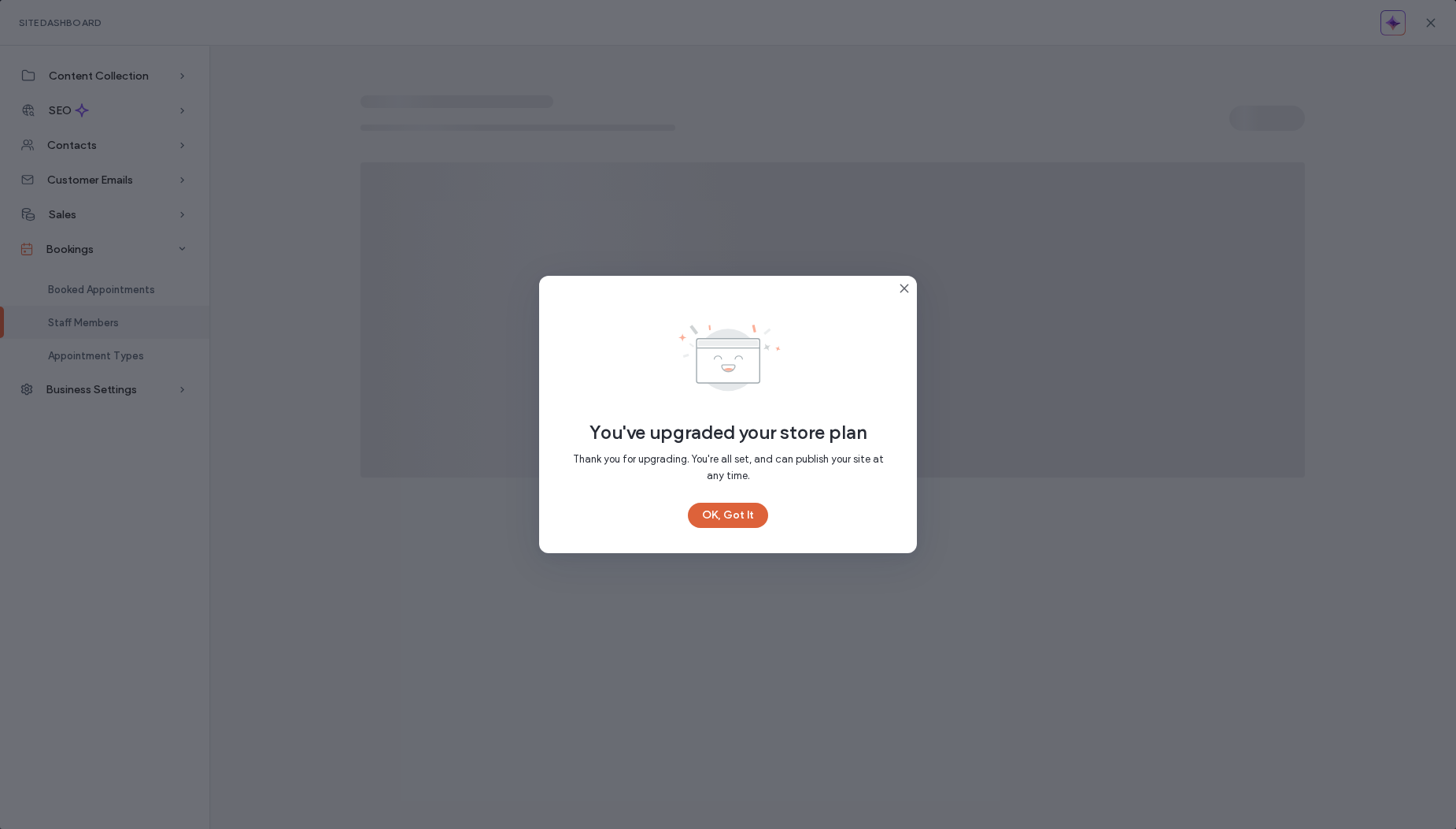
drag, startPoint x: 728, startPoint y: 521, endPoint x: 779, endPoint y: 388, distance: 142.4
click at [729, 521] on button "OK, Got It" at bounding box center [728, 514] width 80 height 25
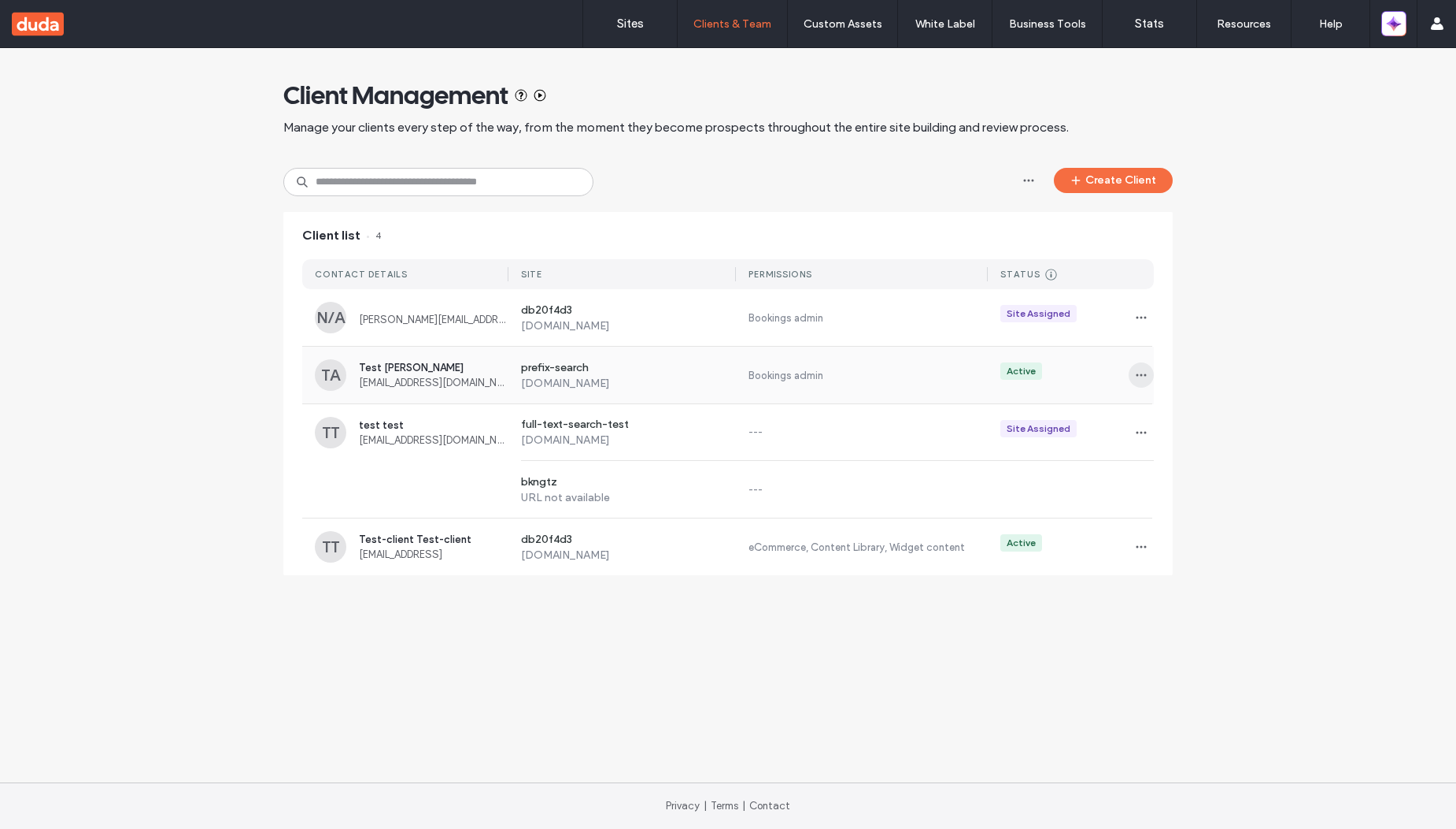
click at [1140, 378] on icon "button" at bounding box center [1141, 375] width 13 height 13
click at [1194, 414] on span "Sites & Permissions" at bounding box center [1205, 415] width 89 height 16
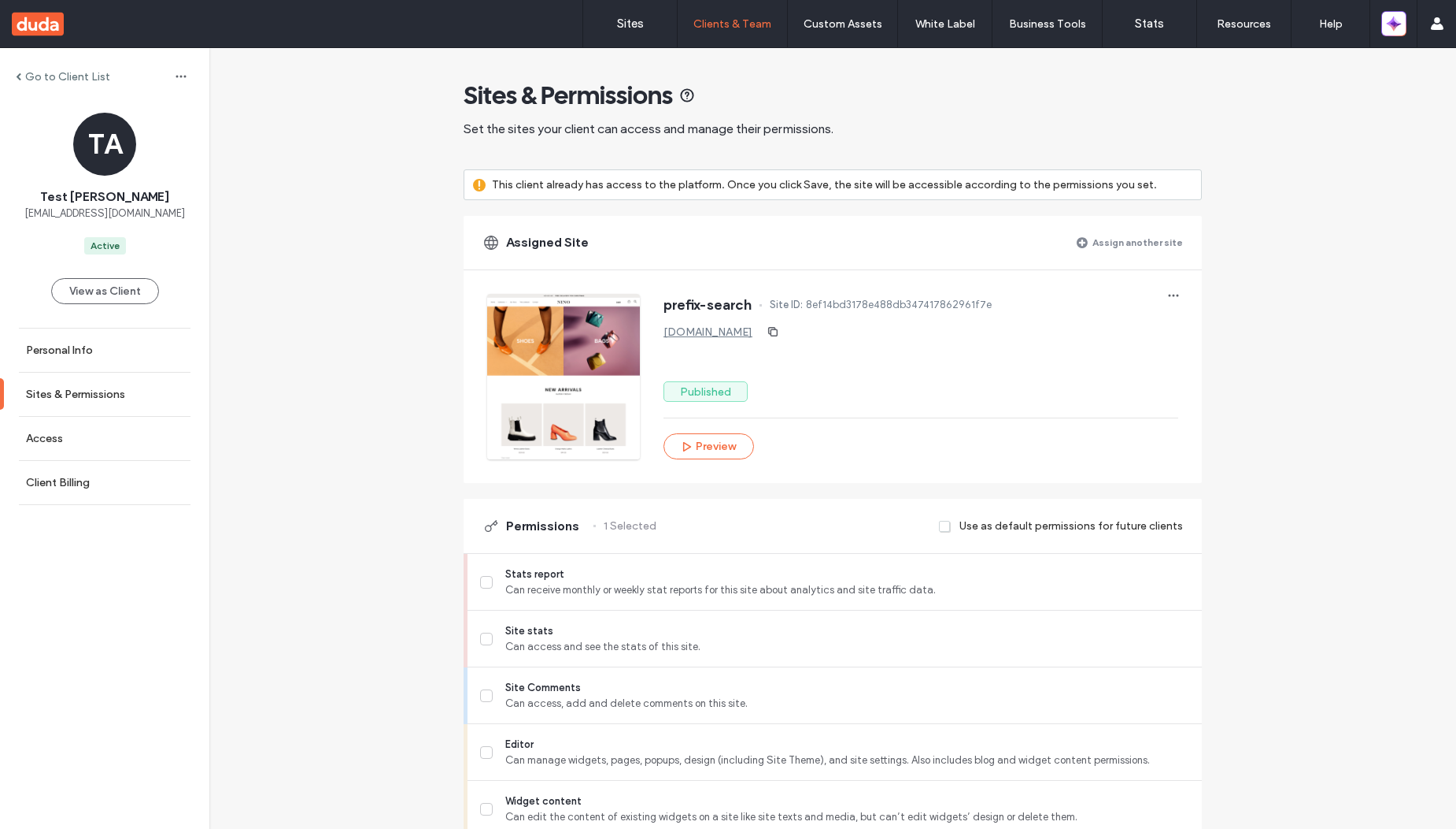
click at [1154, 242] on label "Assign another site" at bounding box center [1138, 242] width 90 height 28
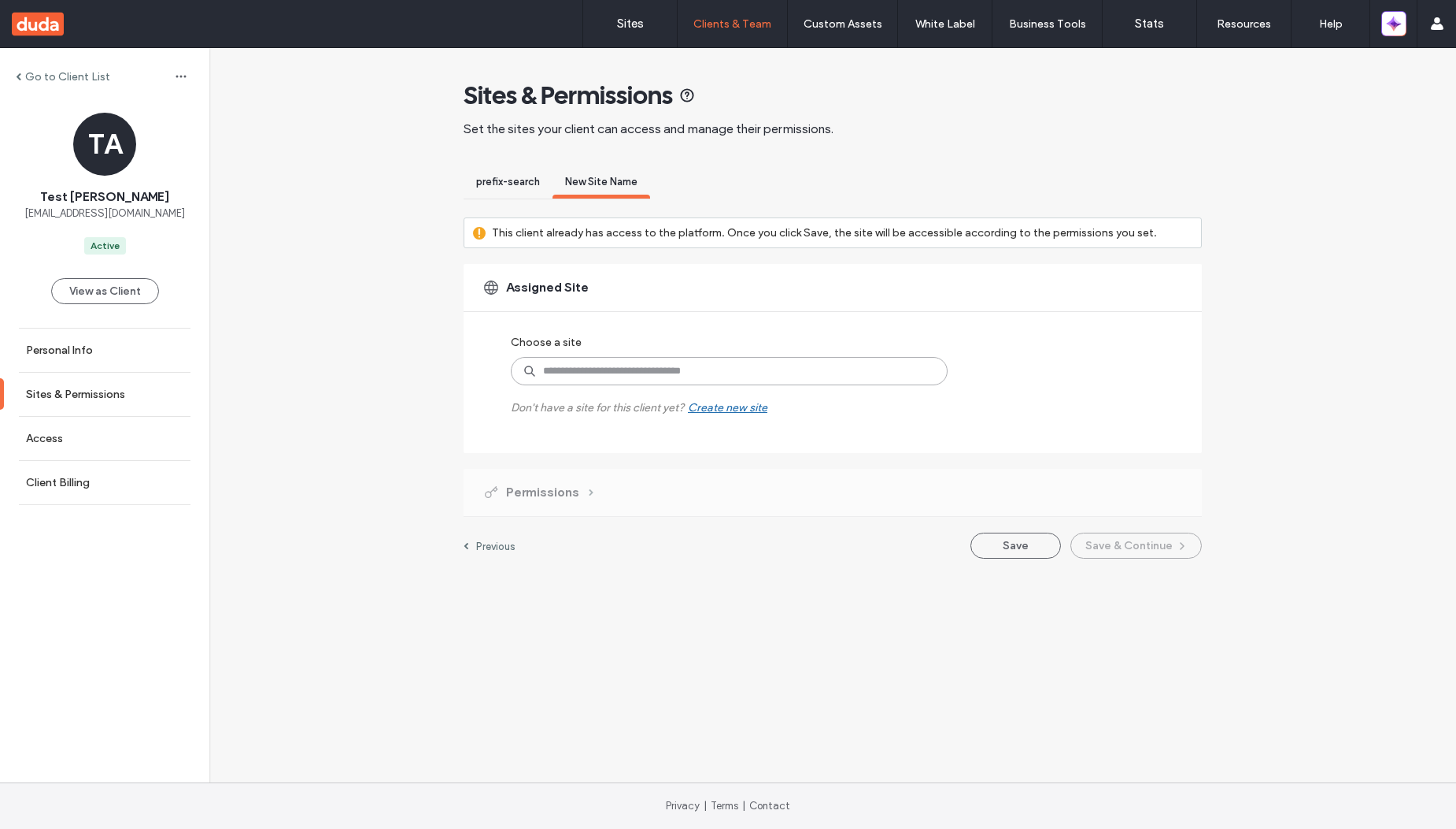
click at [722, 371] on input at bounding box center [730, 370] width 437 height 29
paste input "**********"
type input "**********"
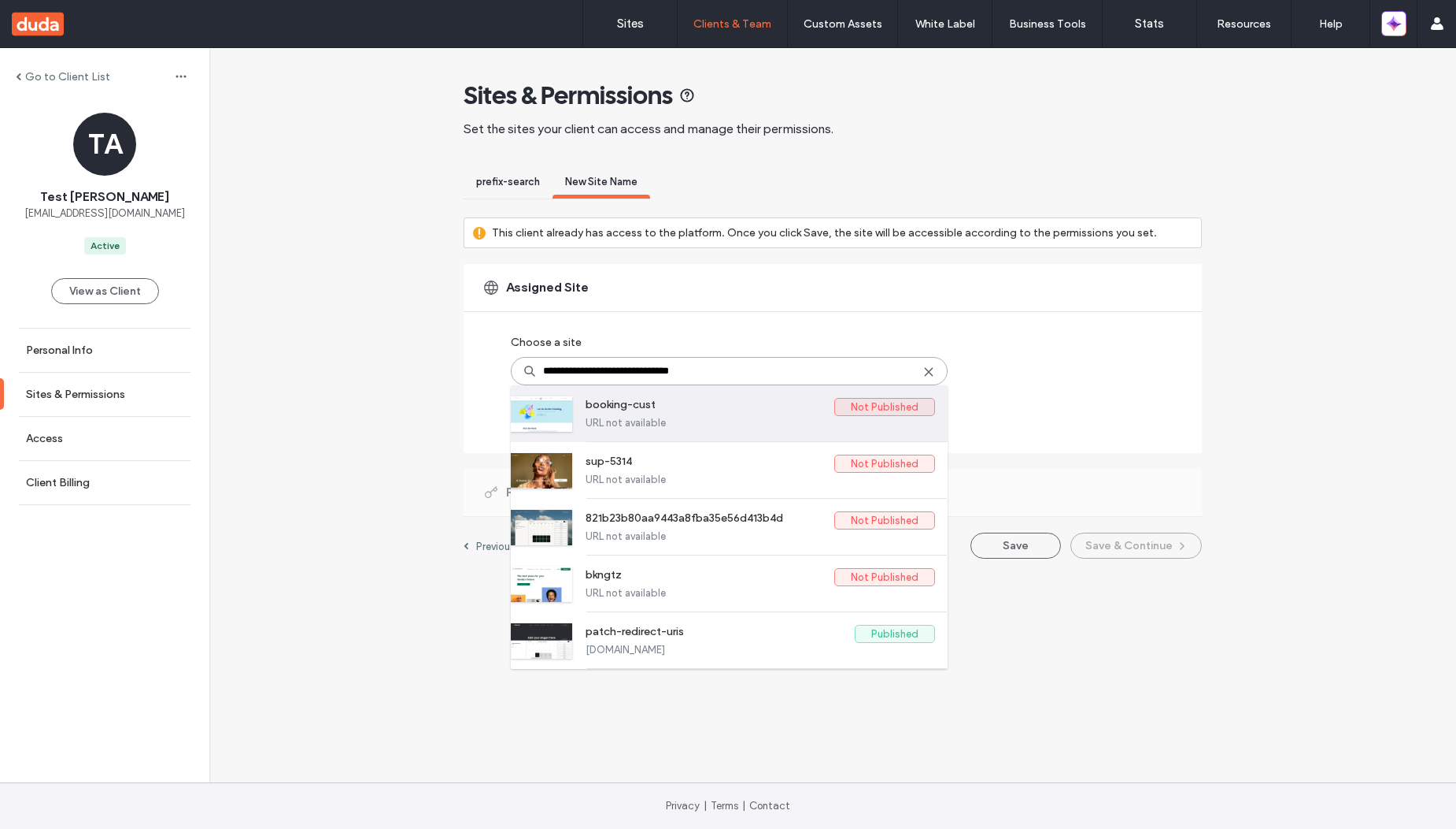
click at [615, 416] on label "URL not available" at bounding box center [760, 422] width 350 height 12
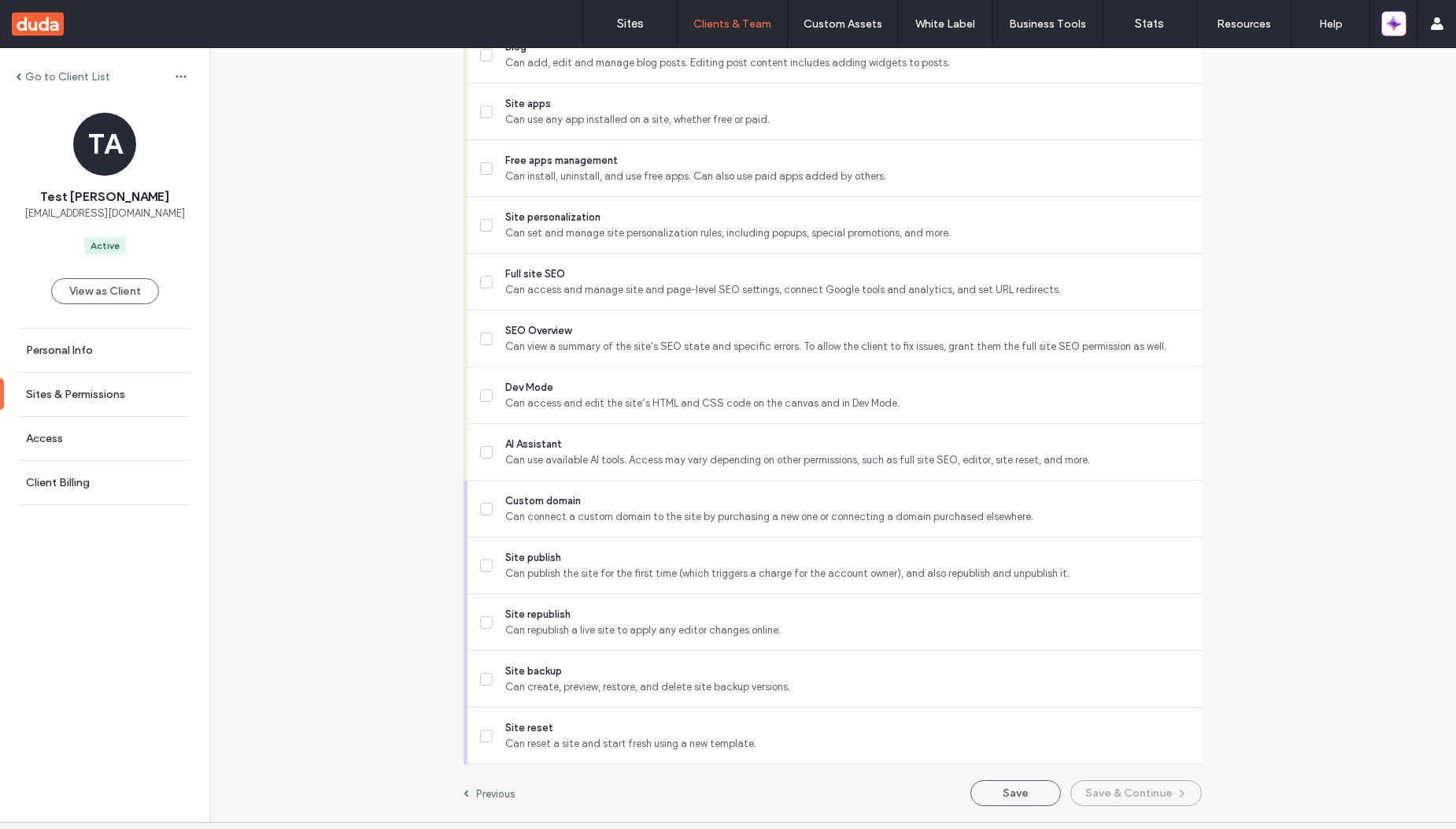
scroll to position [1295, 0]
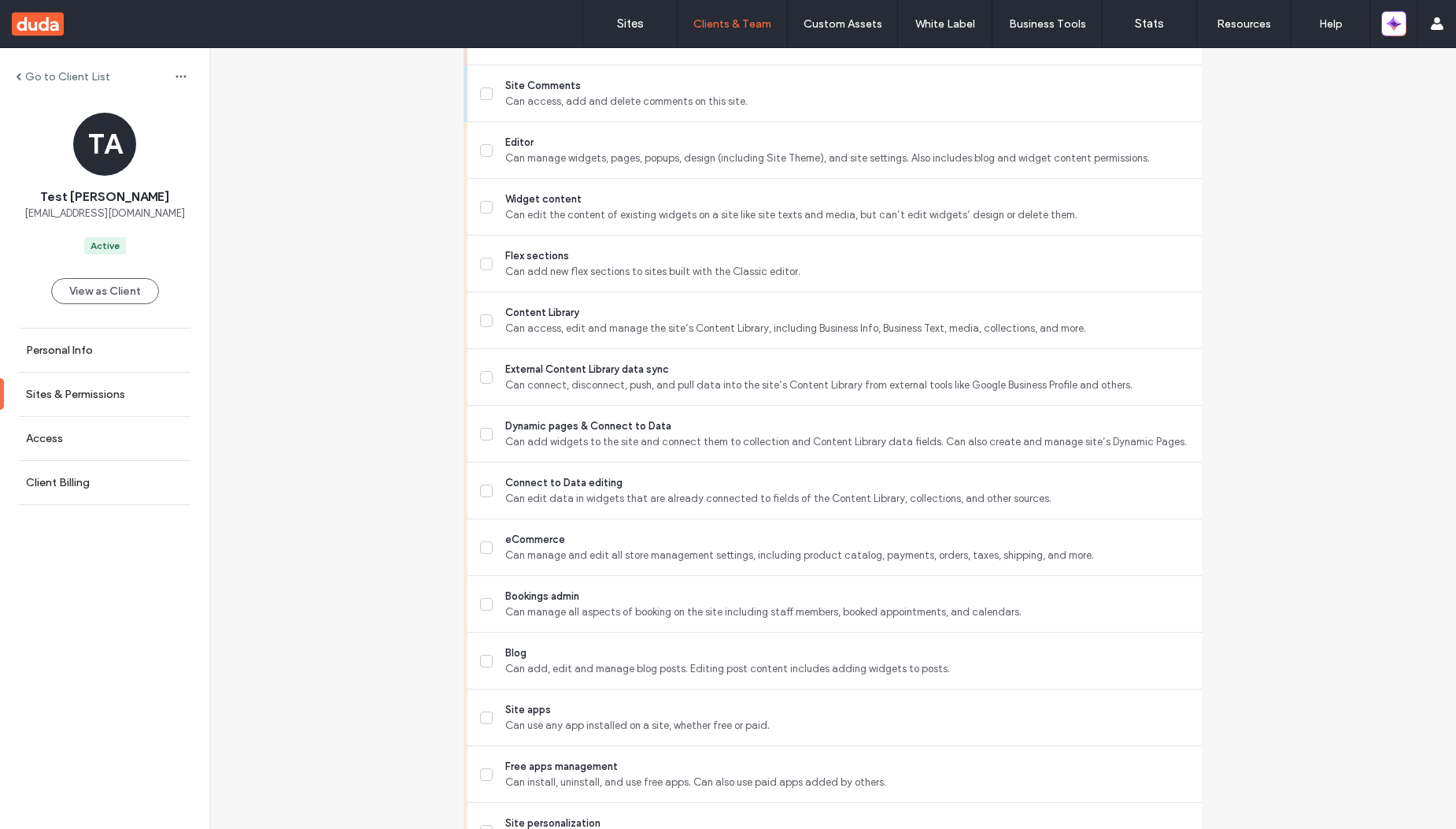
scroll to position [662, 0]
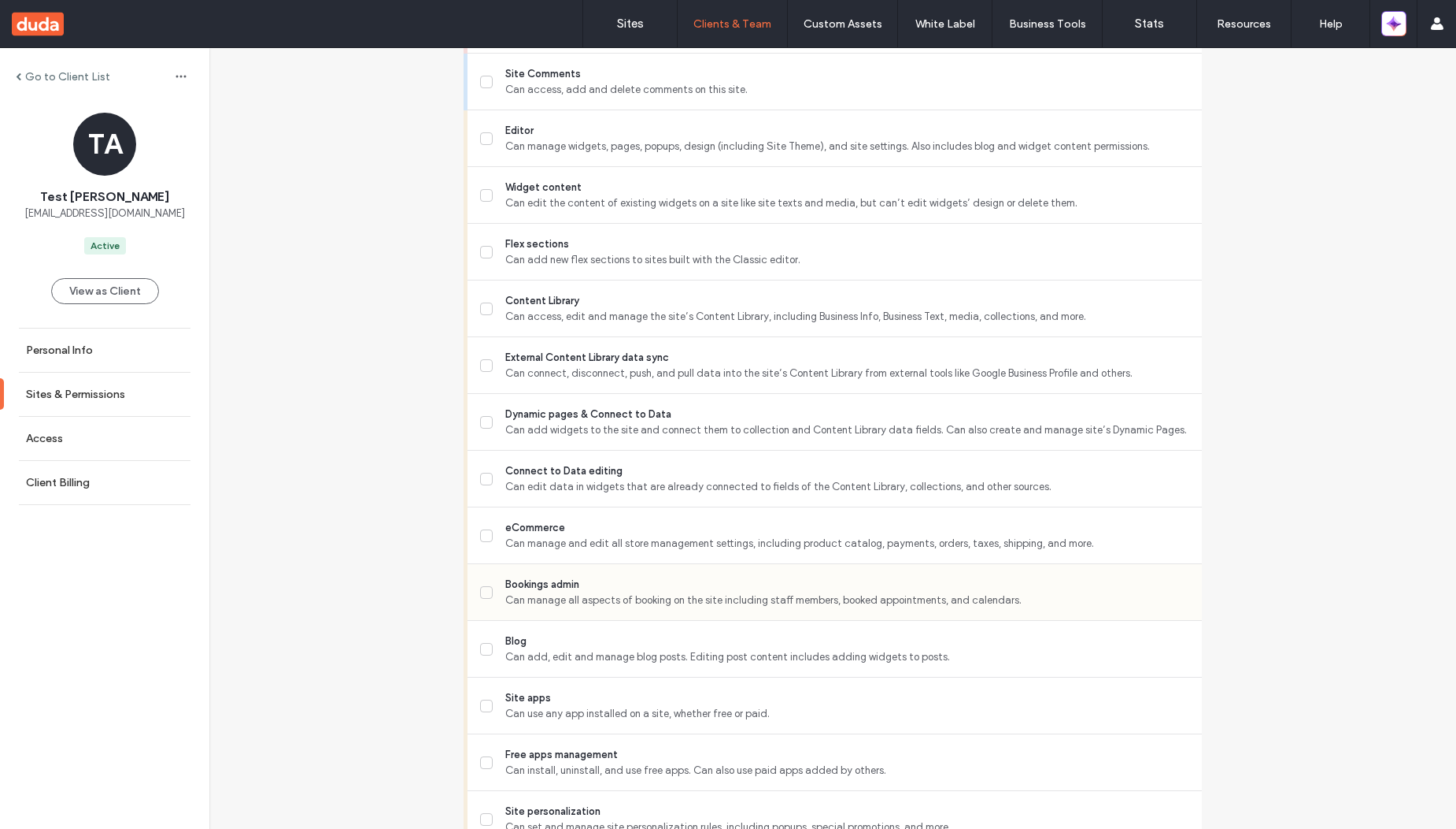
click at [551, 602] on span "Can manage all aspects of booking on the site including staff members, booked a…" at bounding box center [847, 600] width 684 height 16
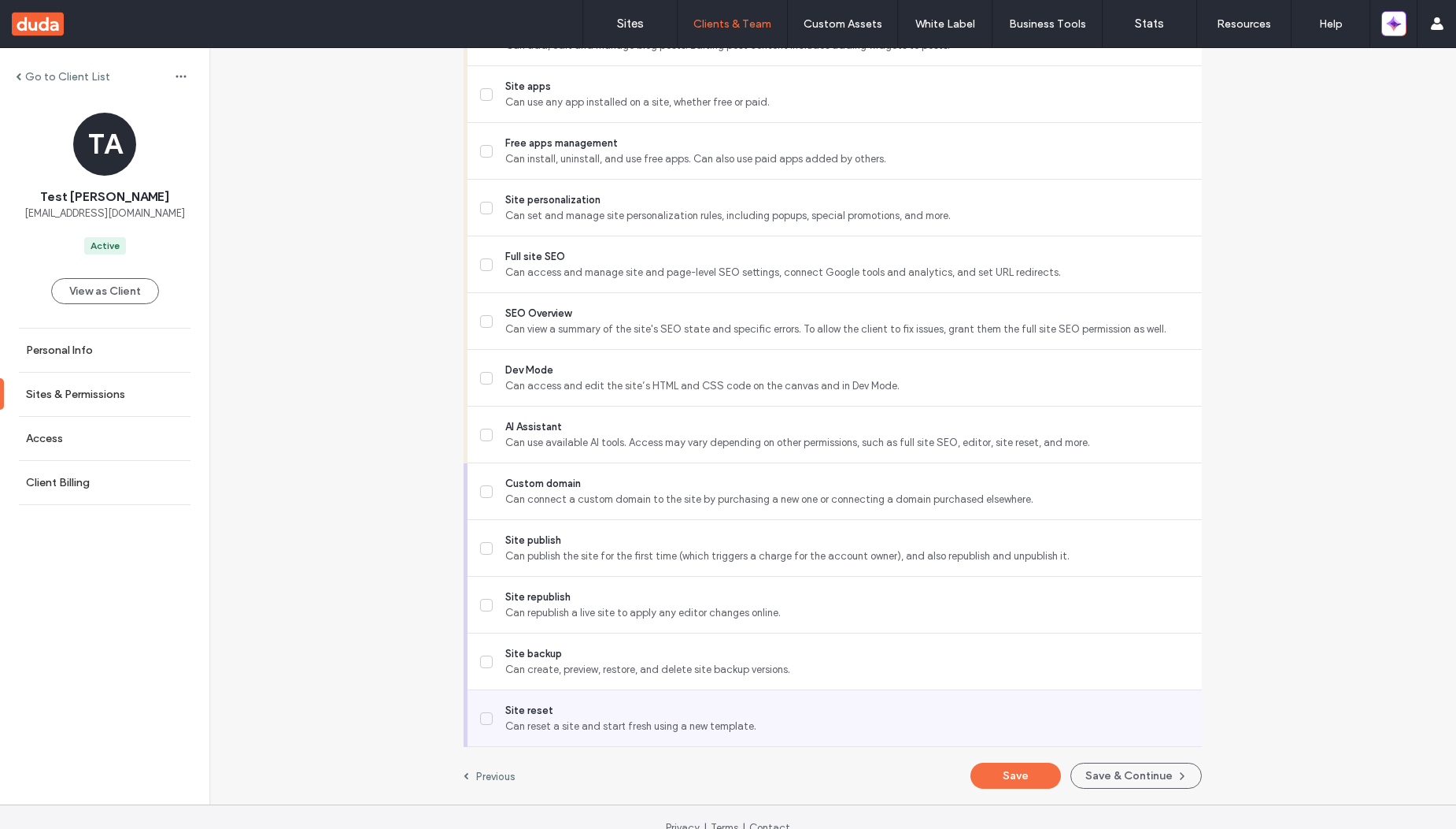
scroll to position [1295, 0]
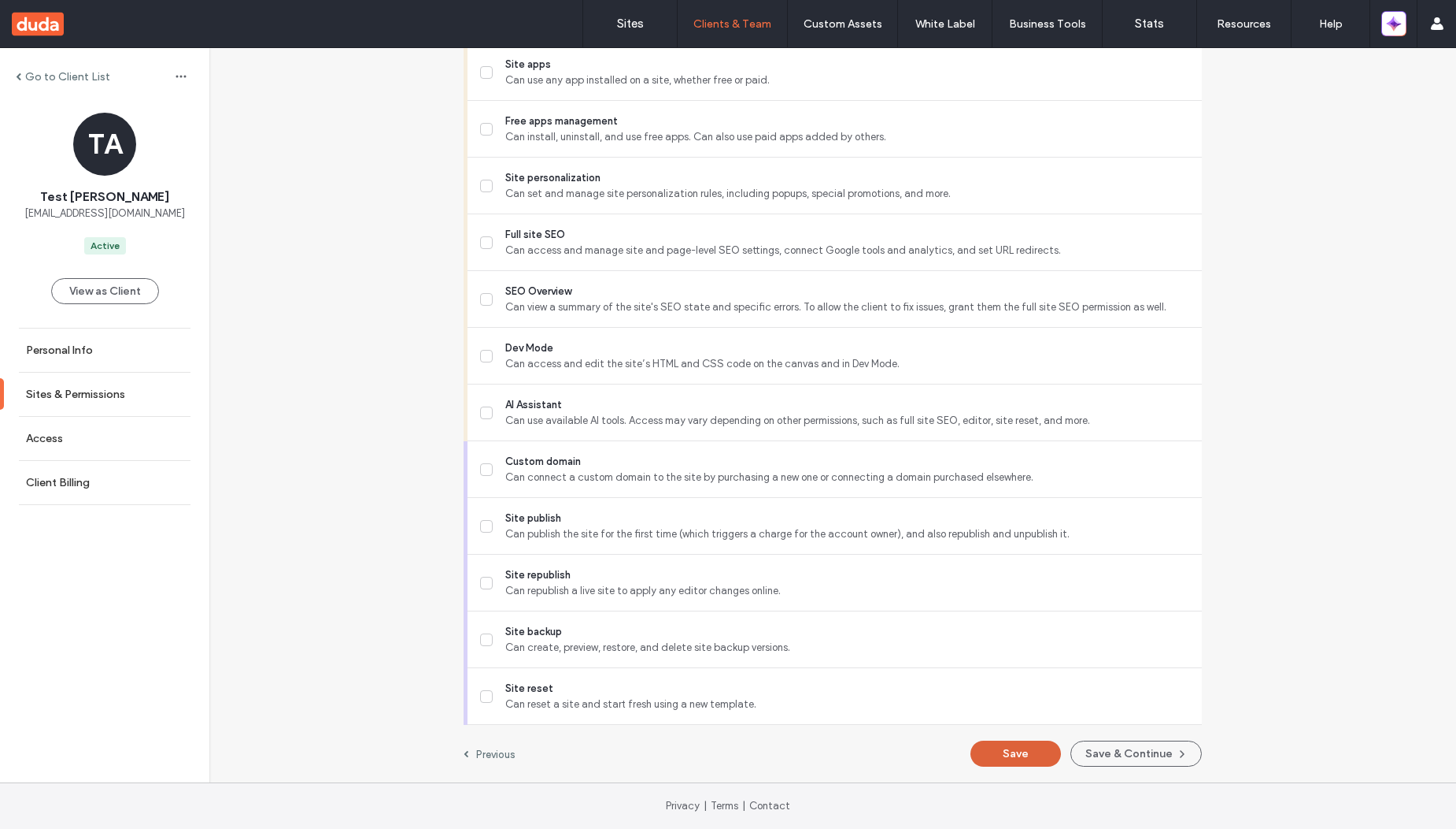
click at [1014, 760] on button "Save" at bounding box center [1016, 753] width 90 height 26
click at [112, 287] on button "View as Client" at bounding box center [104, 291] width 108 height 26
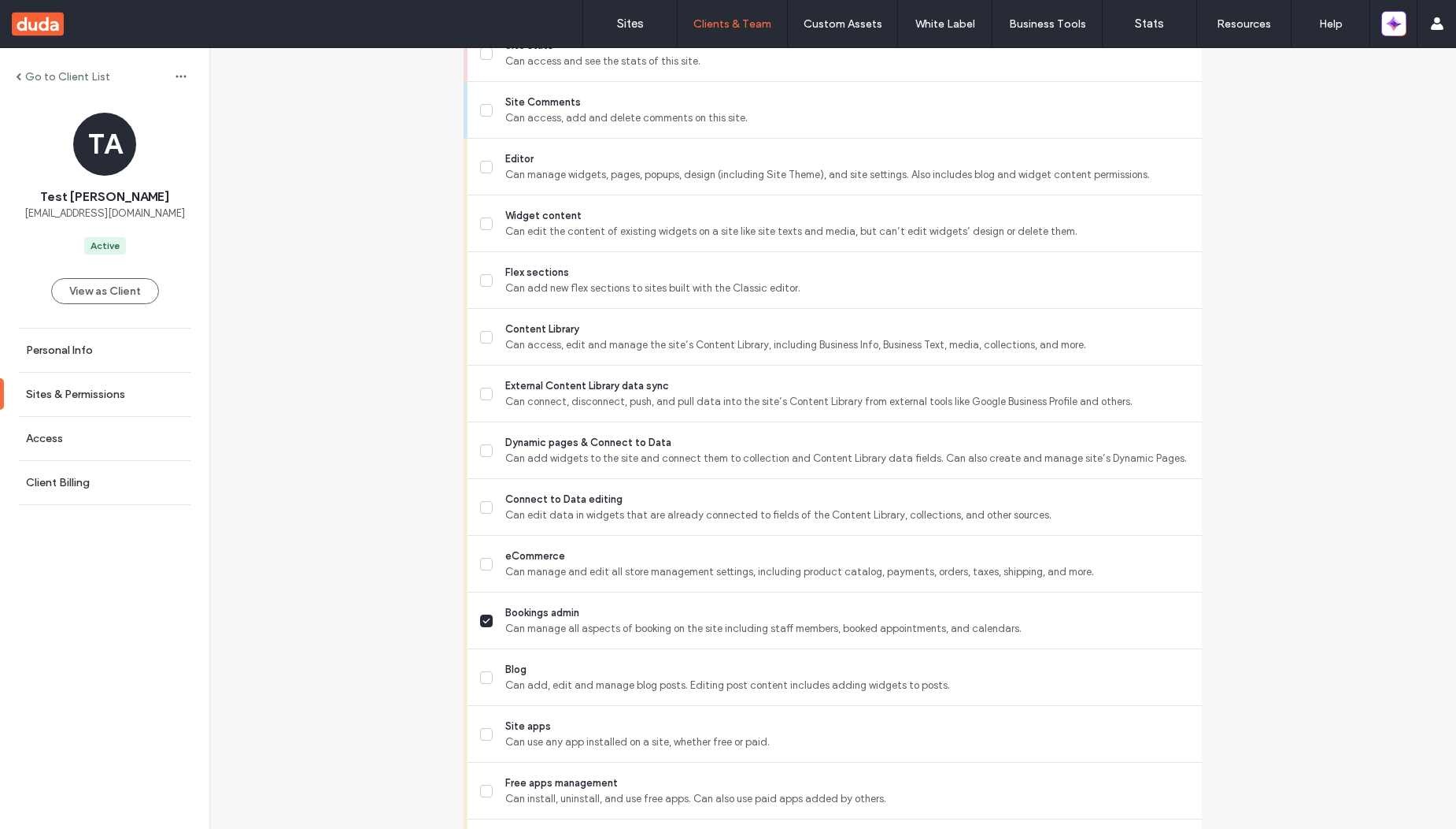
scroll to position [444, 0]
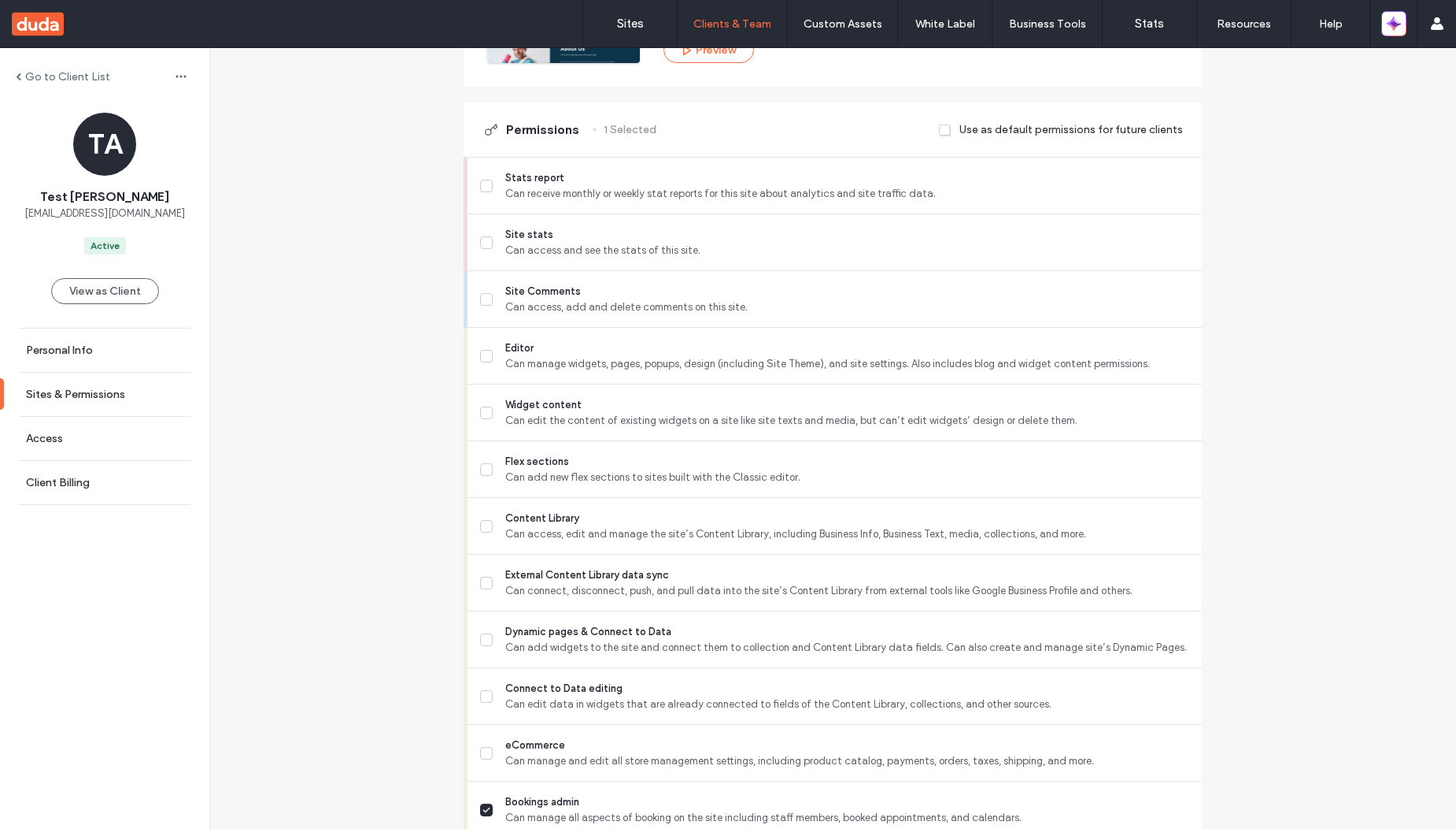
click at [77, 78] on label "Go to Client List" at bounding box center [67, 77] width 85 height 14
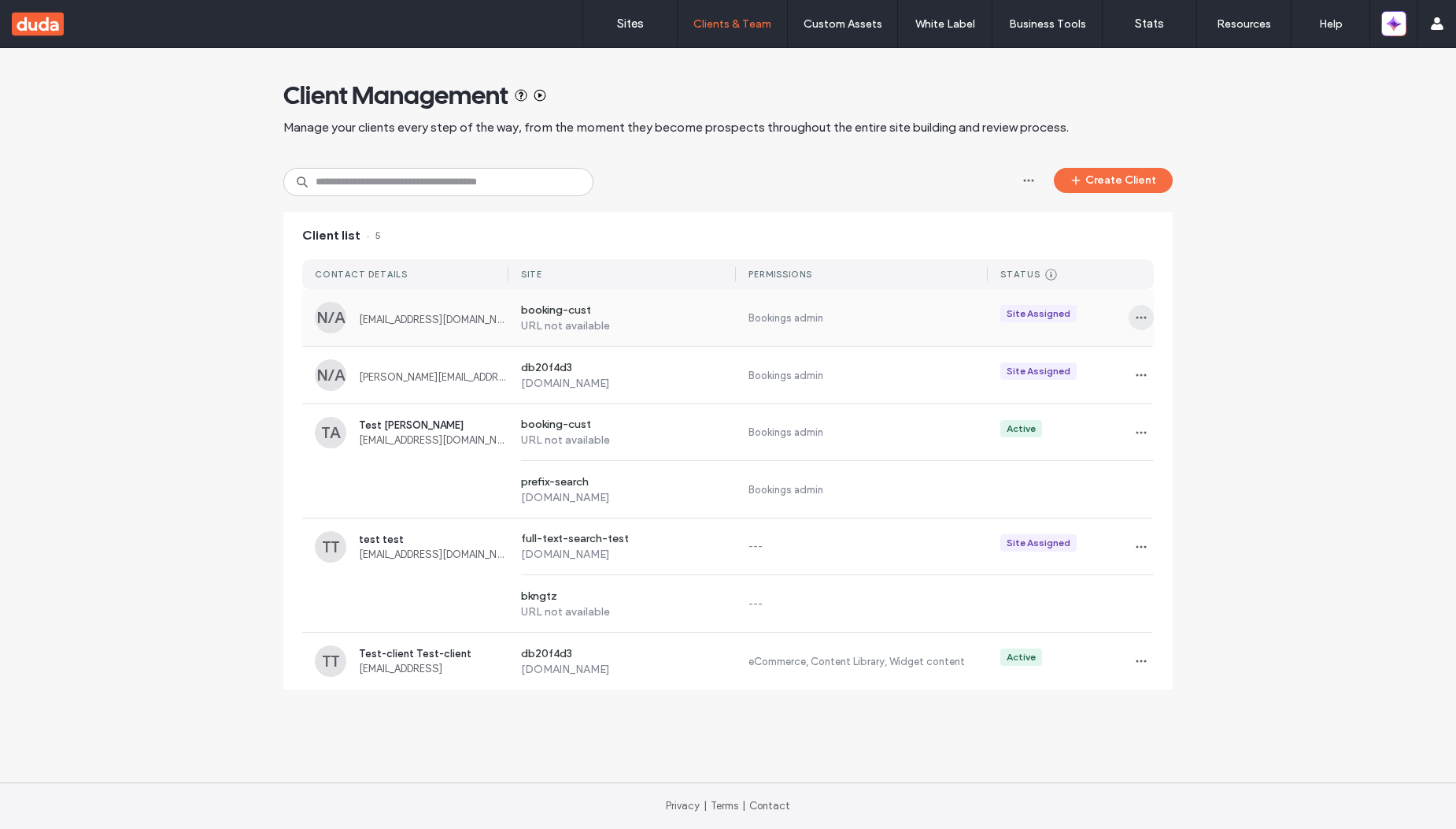
click at [1143, 320] on icon "button" at bounding box center [1141, 318] width 13 height 13
click at [1182, 352] on span "Sites & Permissions" at bounding box center [1205, 358] width 89 height 16
